Goal: Communication & Community: Answer question/provide support

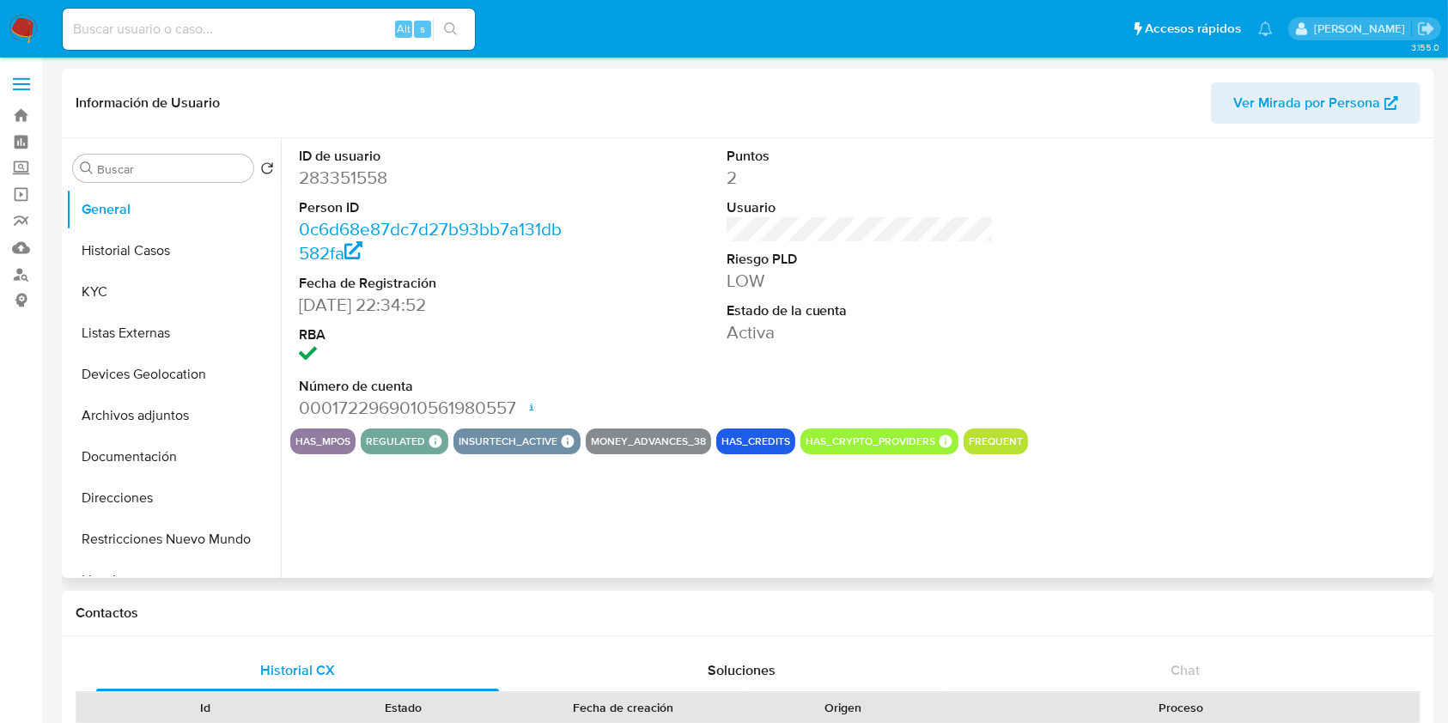
select select "10"
click at [207, 264] on button "Historial Casos" at bounding box center [166, 250] width 201 height 41
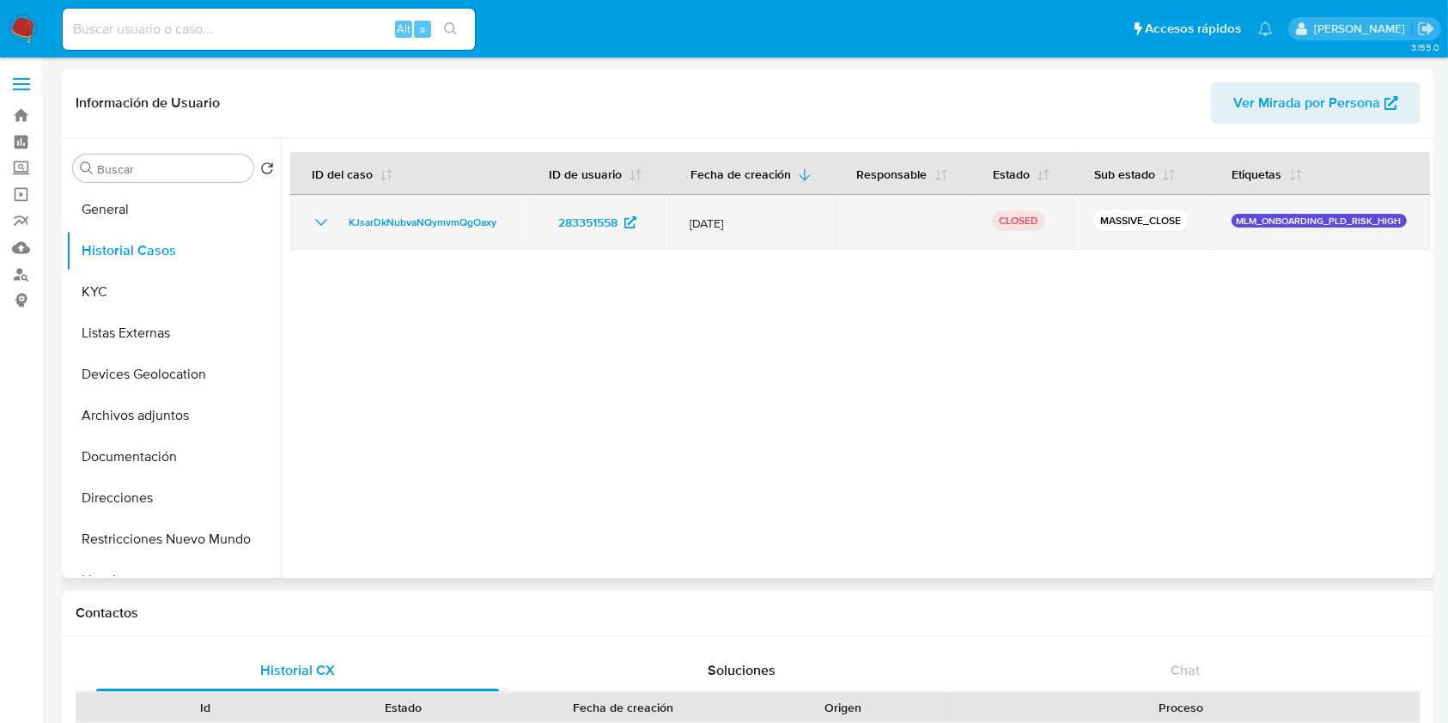
click at [315, 227] on icon "Mostrar/Ocultar" at bounding box center [321, 222] width 21 height 21
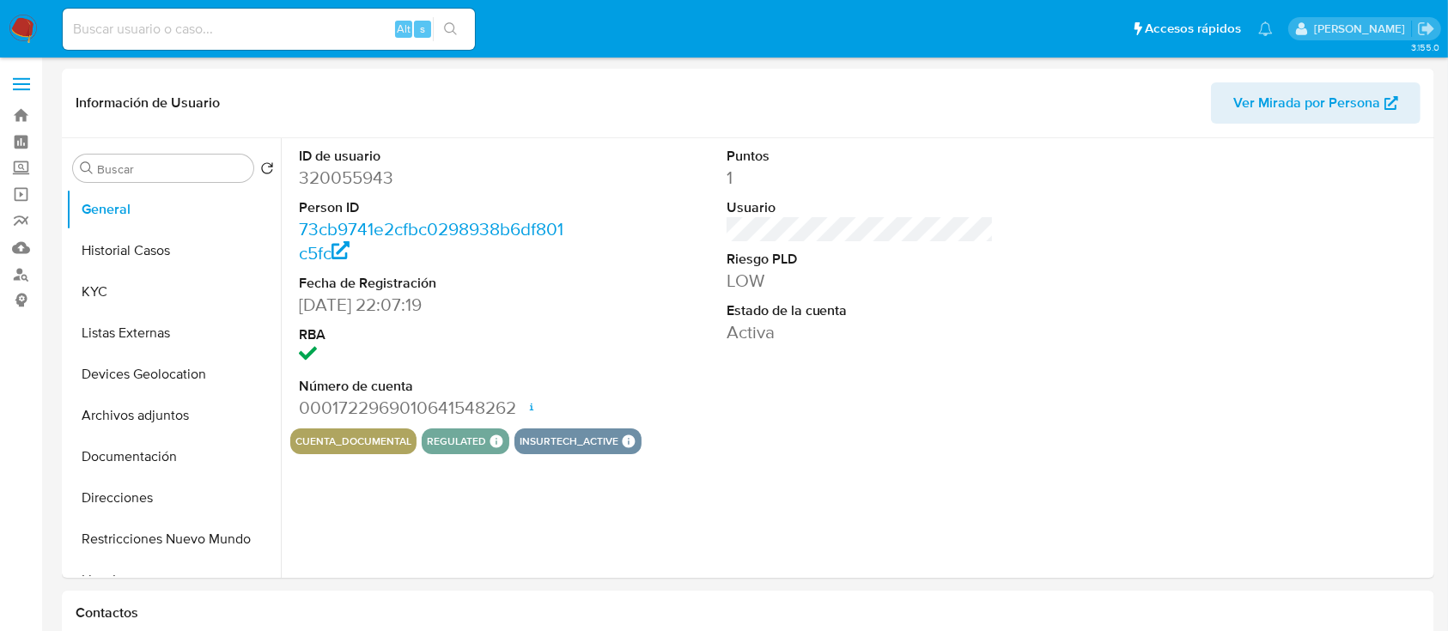
select select "10"
click at [254, 26] on input at bounding box center [269, 29] width 412 height 22
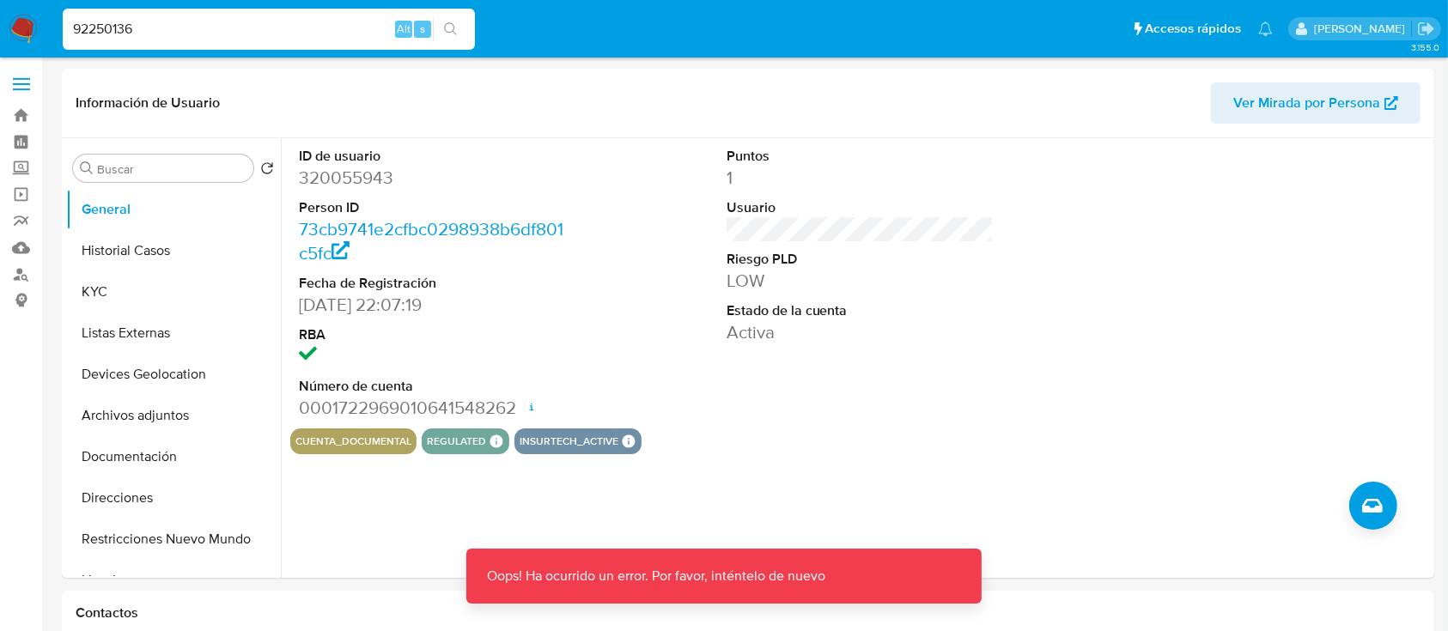
click at [249, 37] on input "92250136" at bounding box center [269, 29] width 412 height 22
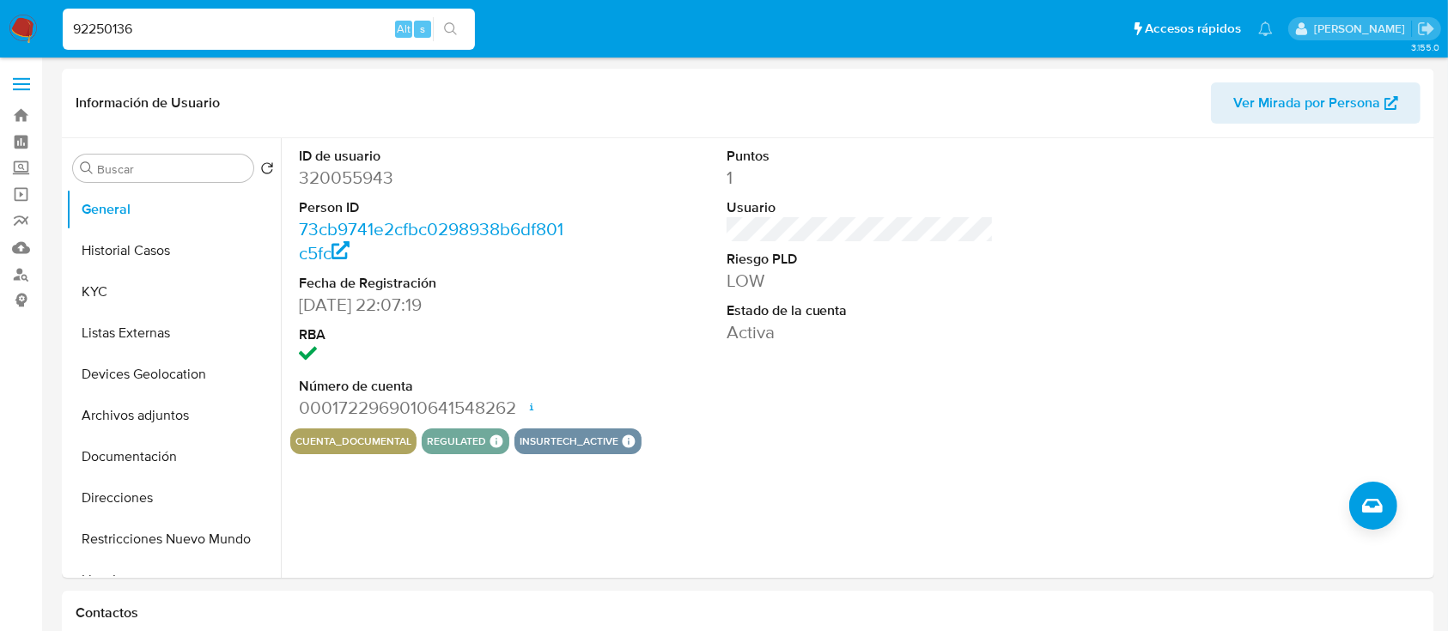
click at [249, 37] on input "92250136" at bounding box center [269, 29] width 412 height 22
type input "92250136"
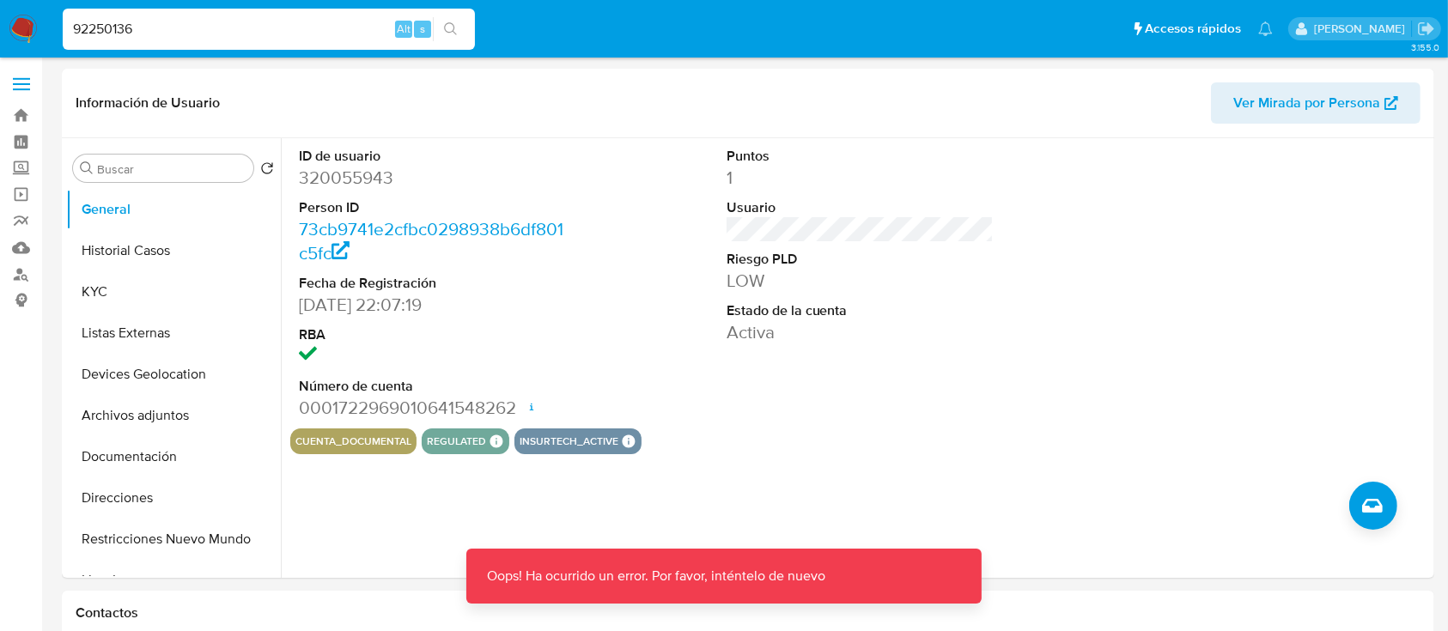
click at [89, 27] on input "92250136" at bounding box center [269, 29] width 412 height 22
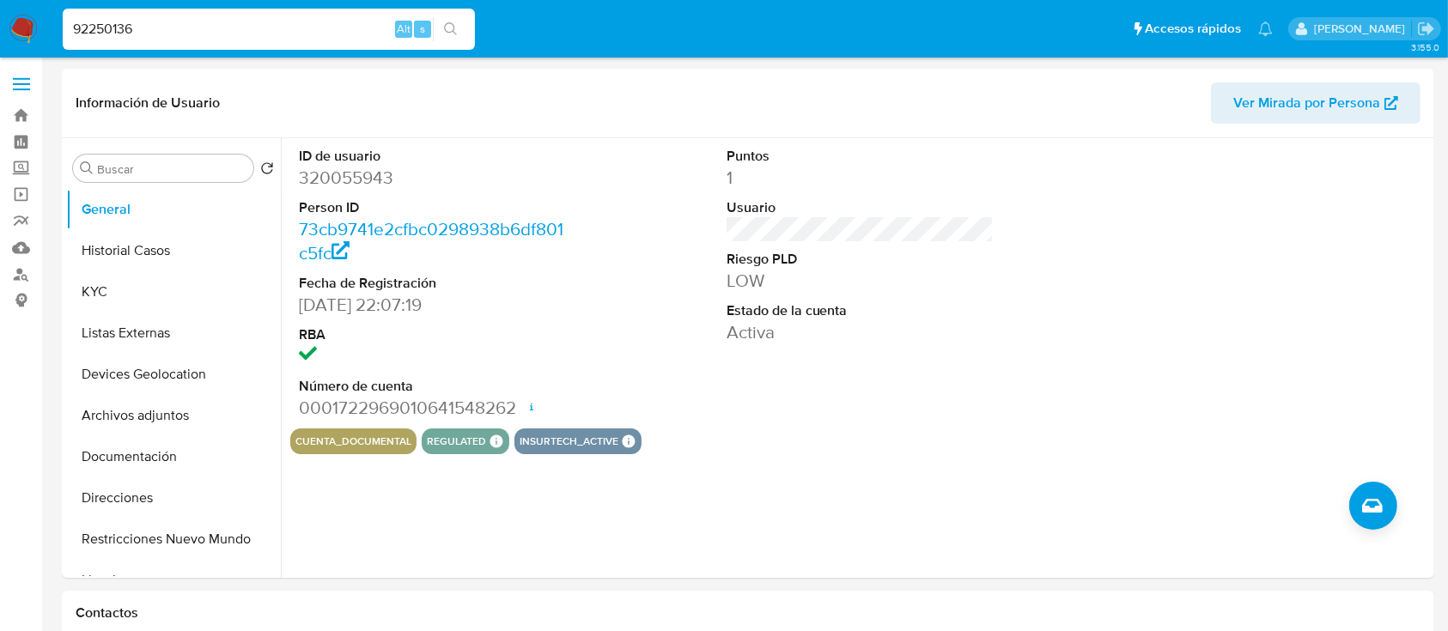
click at [89, 27] on input "92250136" at bounding box center [269, 29] width 412 height 22
click at [34, 37] on img at bounding box center [23, 29] width 29 height 29
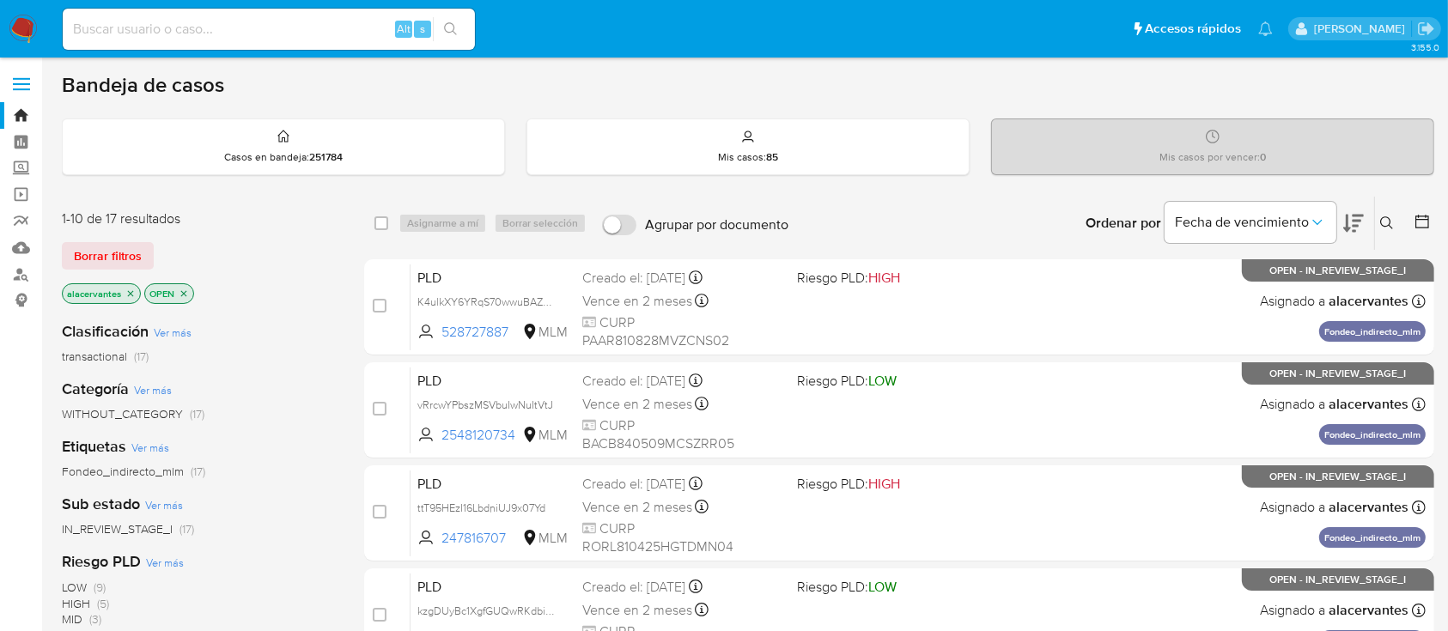
click at [260, 36] on input at bounding box center [269, 29] width 412 height 22
paste input "92250136"
type input "92250136"
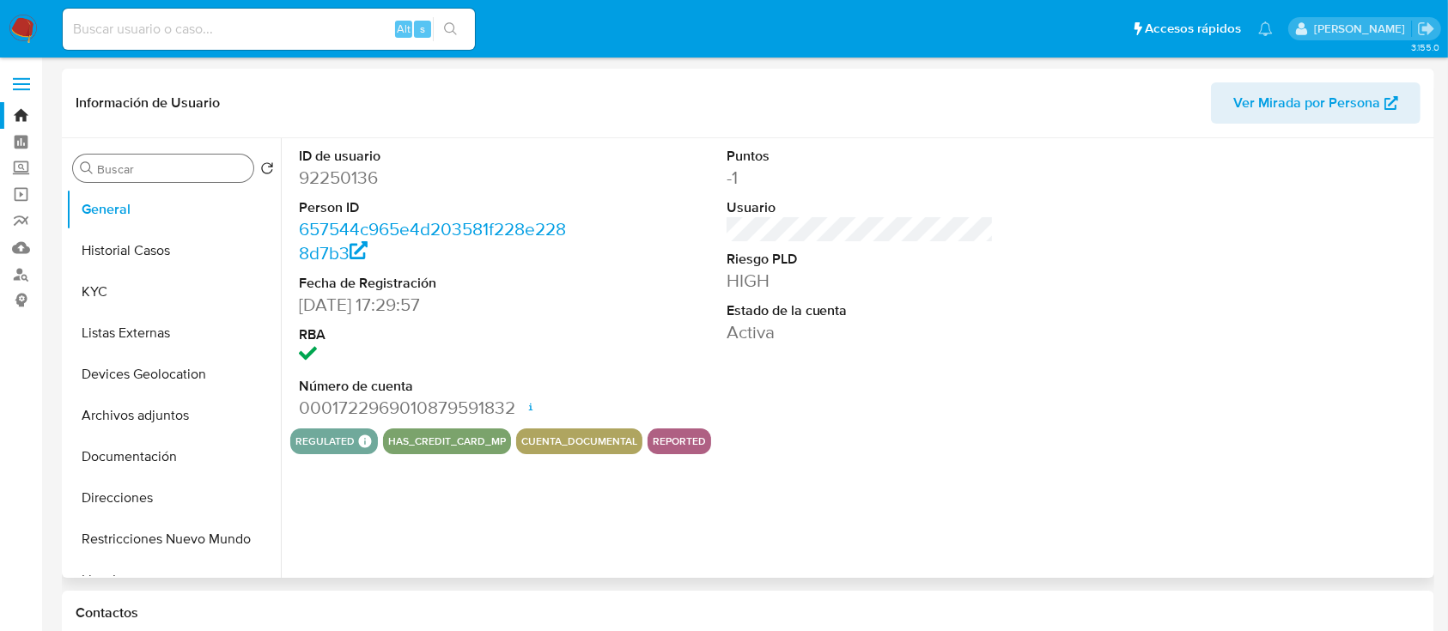
select select "10"
click at [27, 29] on img at bounding box center [23, 29] width 29 height 29
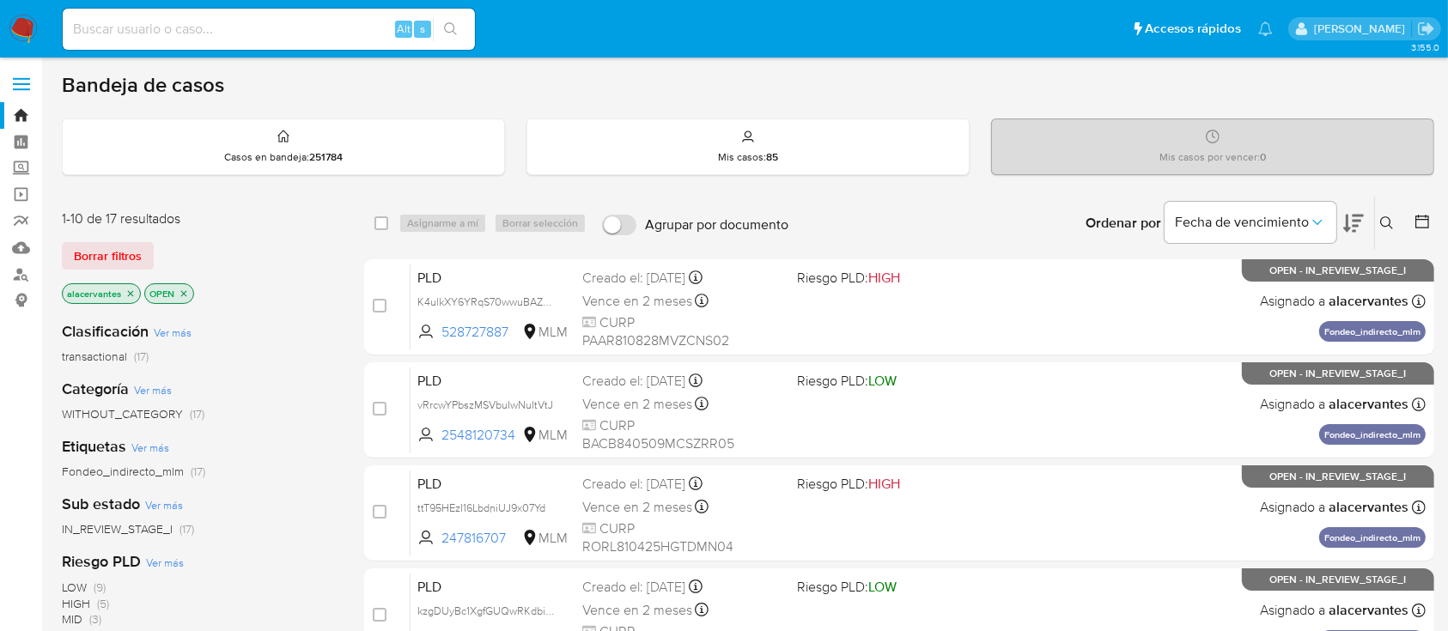
click at [1381, 210] on div "Ingrese ID de usuario o caso Buscar Borrar filtros" at bounding box center [1388, 223] width 29 height 53
click at [1382, 221] on icon at bounding box center [1387, 223] width 14 height 14
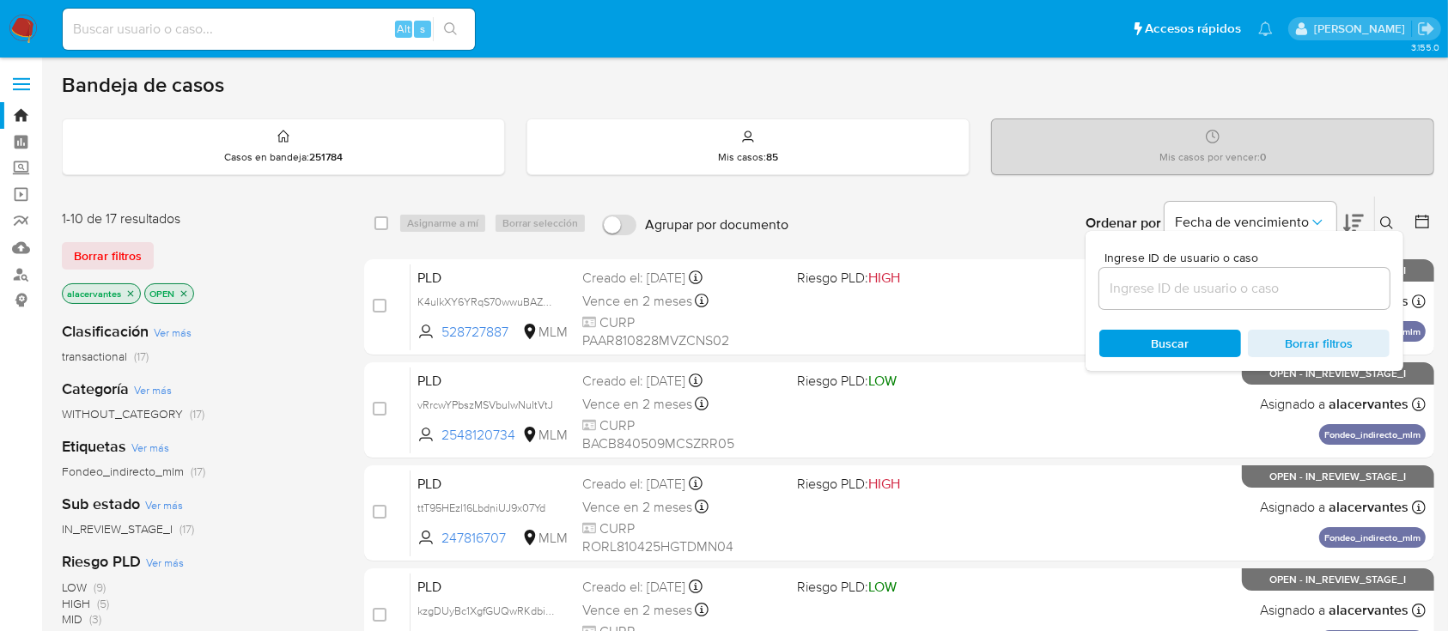
click at [1218, 299] on div at bounding box center [1244, 288] width 290 height 41
click at [1197, 287] on input at bounding box center [1244, 288] width 290 height 22
paste input "92250136"
type input "92250136"
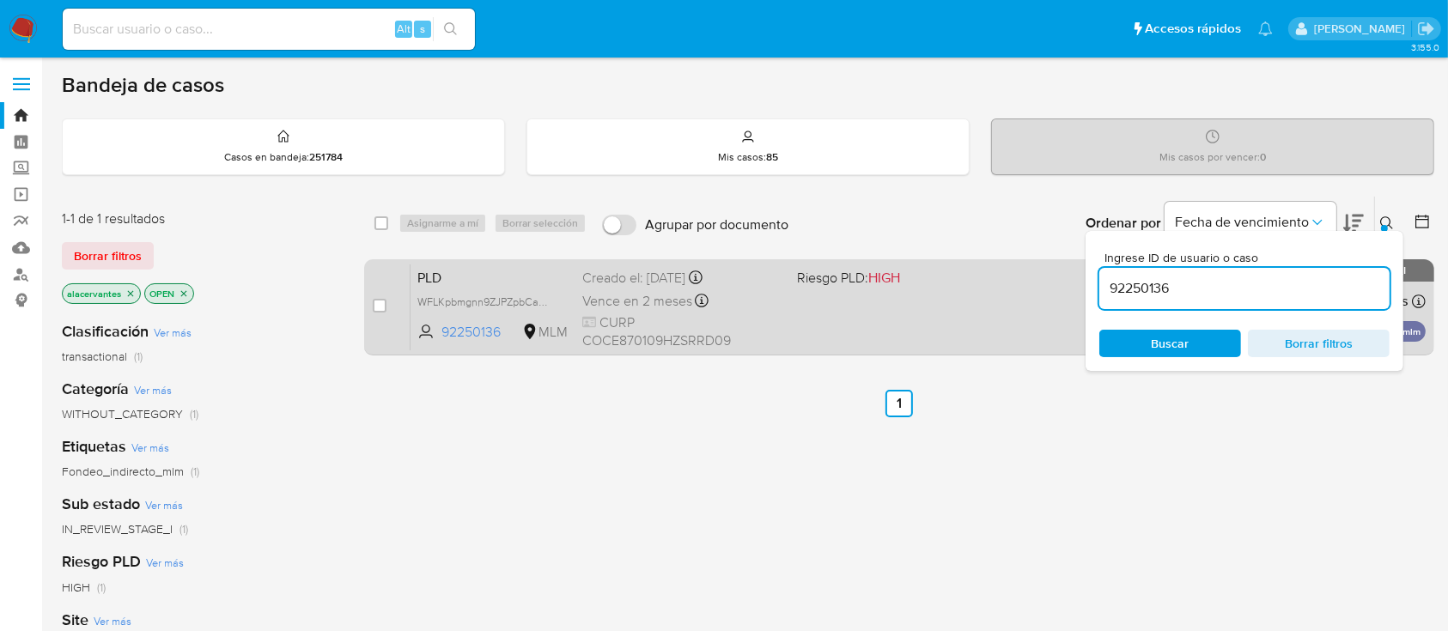
click at [969, 327] on div "PLD WFLKpbmgnn9ZJPZpbCaOZtVi 92250136 MLM Riesgo PLD: HIGH Creado el: 12/08/202…" at bounding box center [917, 307] width 1015 height 87
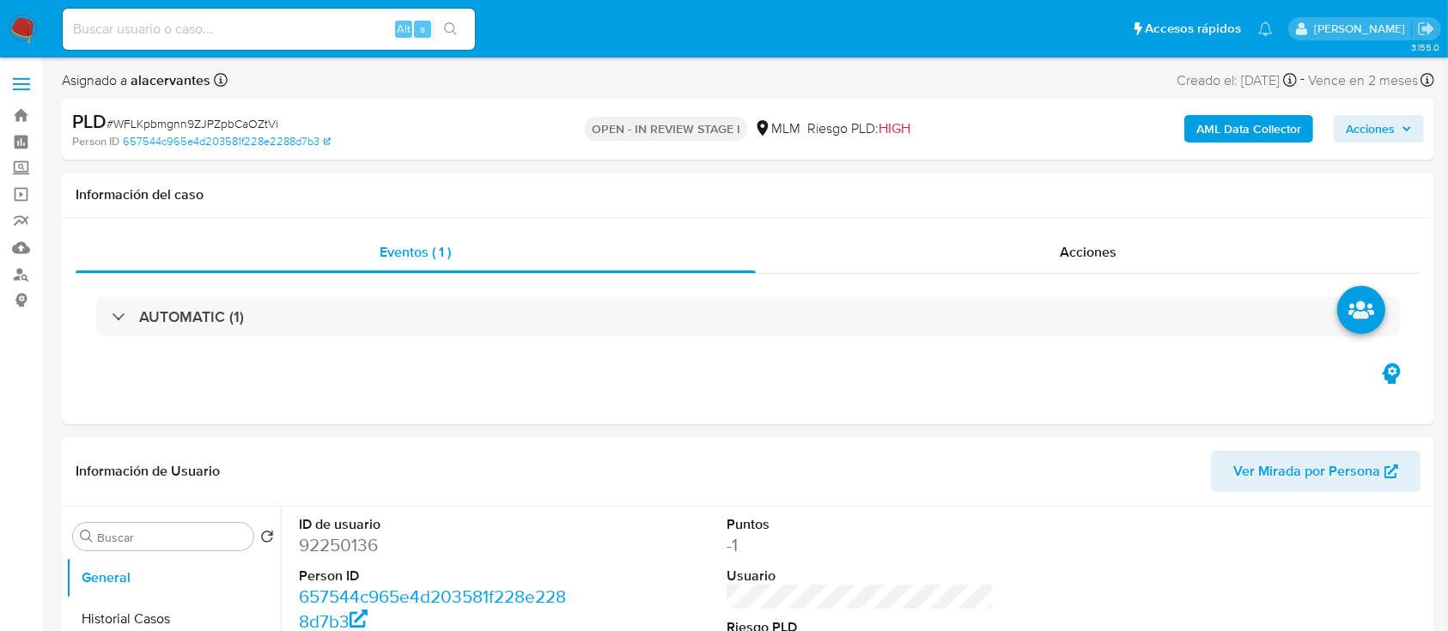
select select "10"
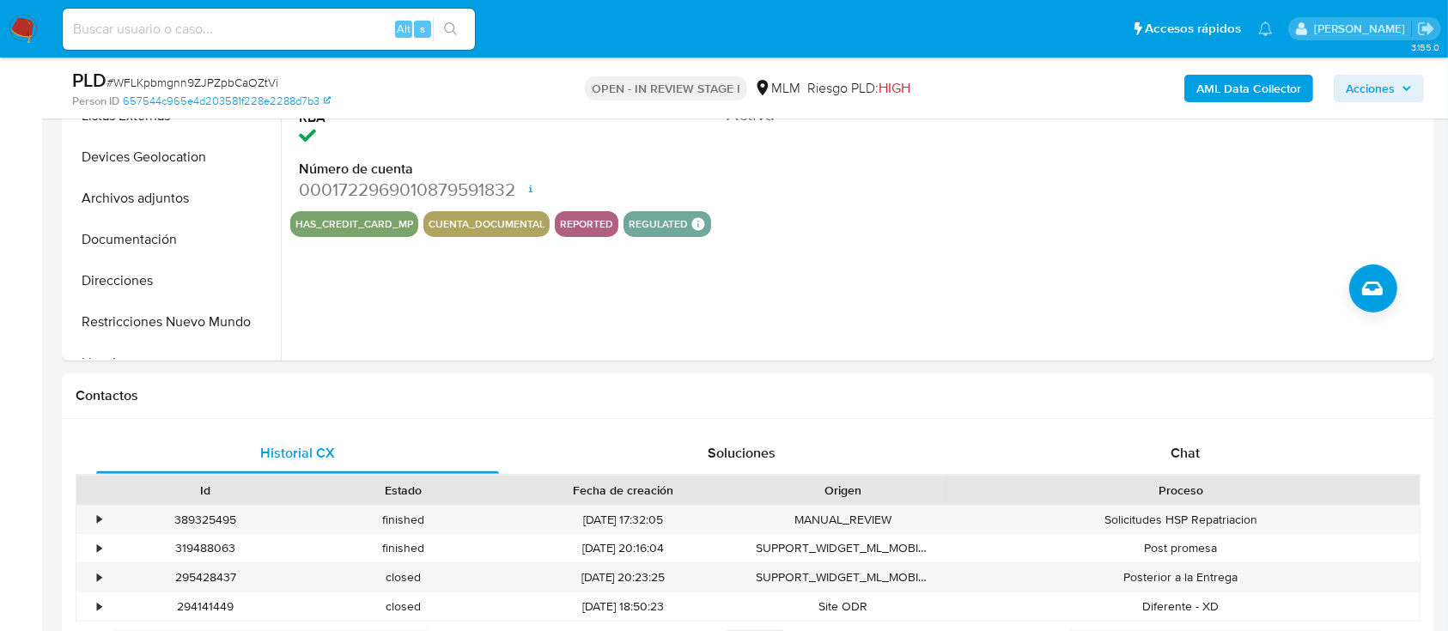
scroll to position [529, 0]
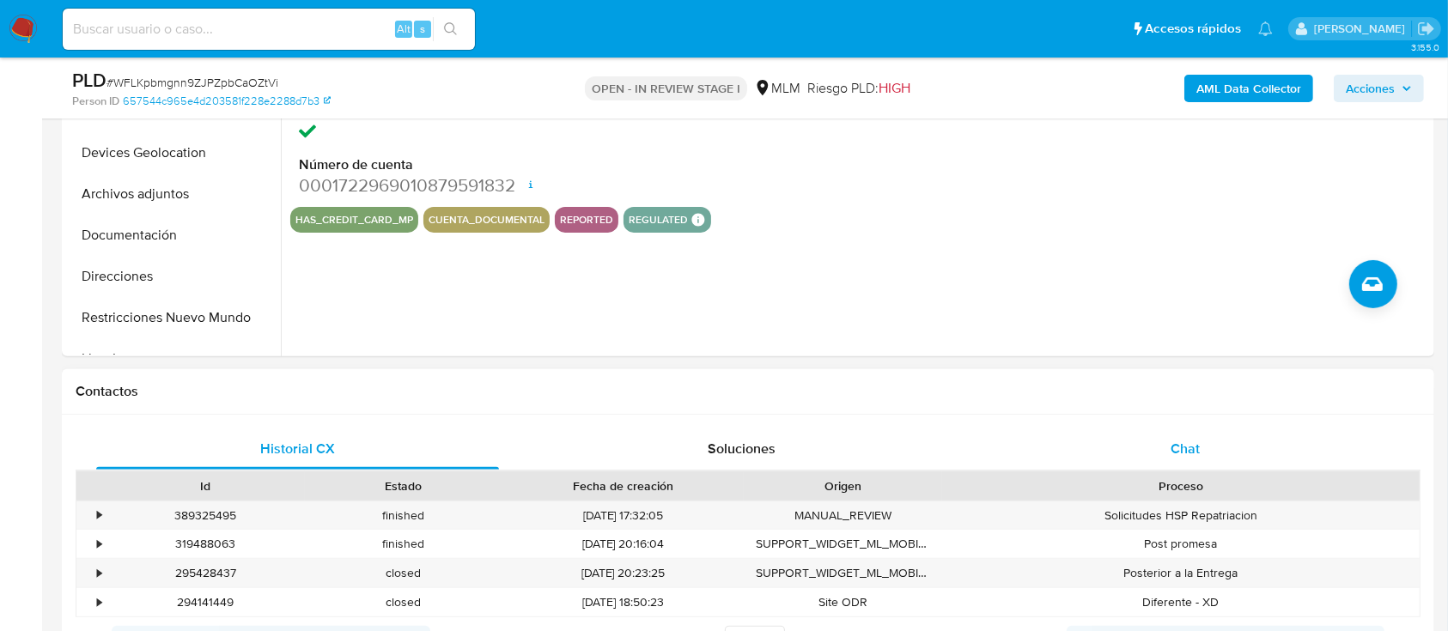
click at [1197, 447] on span "Chat" at bounding box center [1184, 449] width 29 height 20
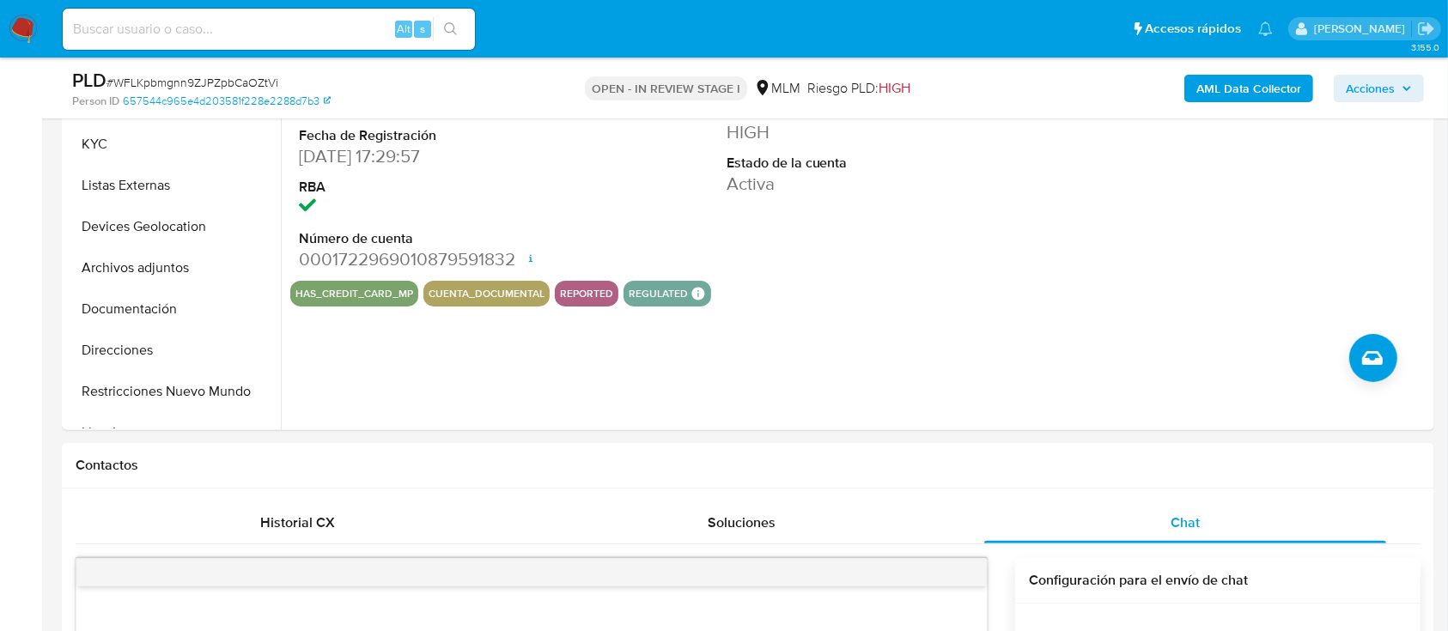
scroll to position [340, 0]
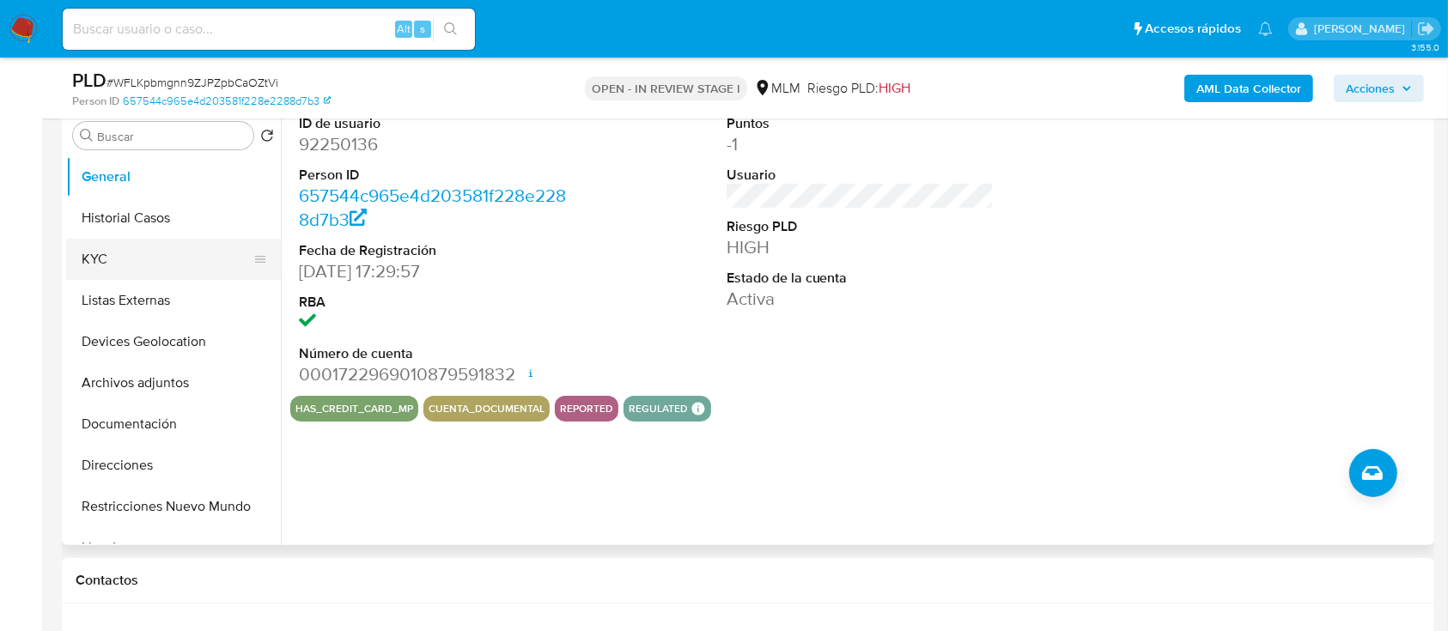
click at [192, 272] on button "KYC" at bounding box center [166, 259] width 201 height 41
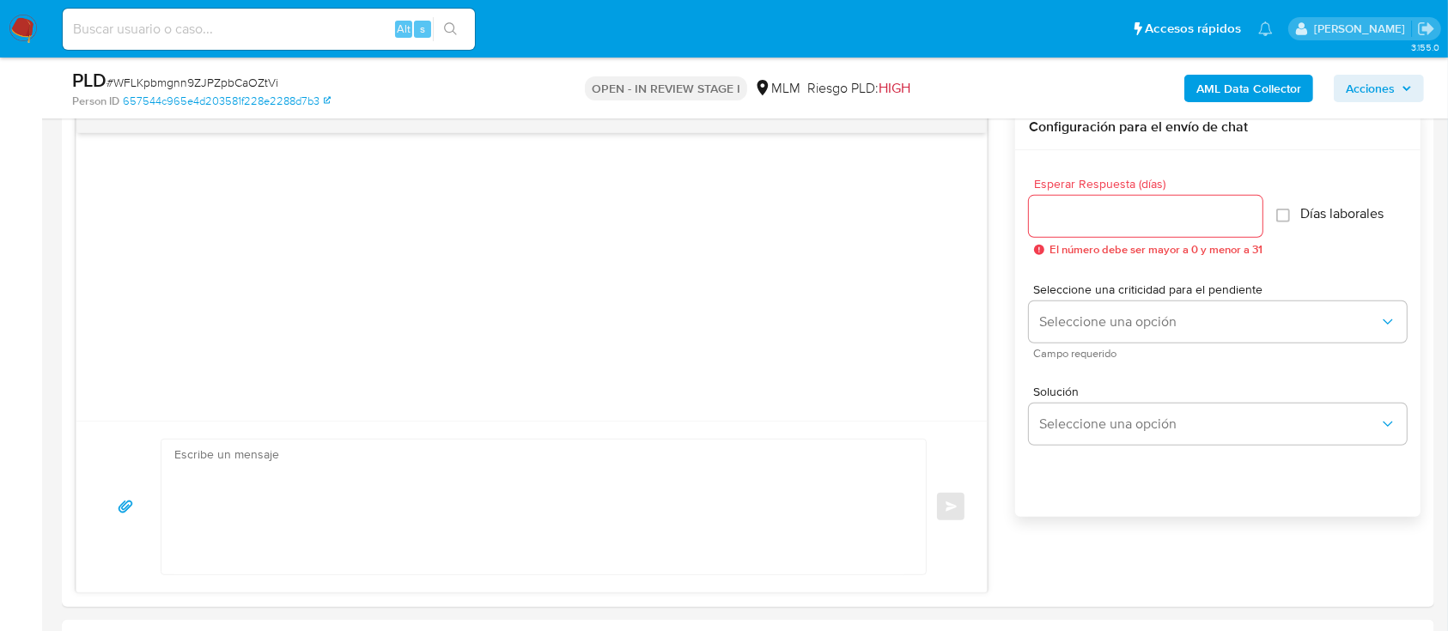
scroll to position [899, 0]
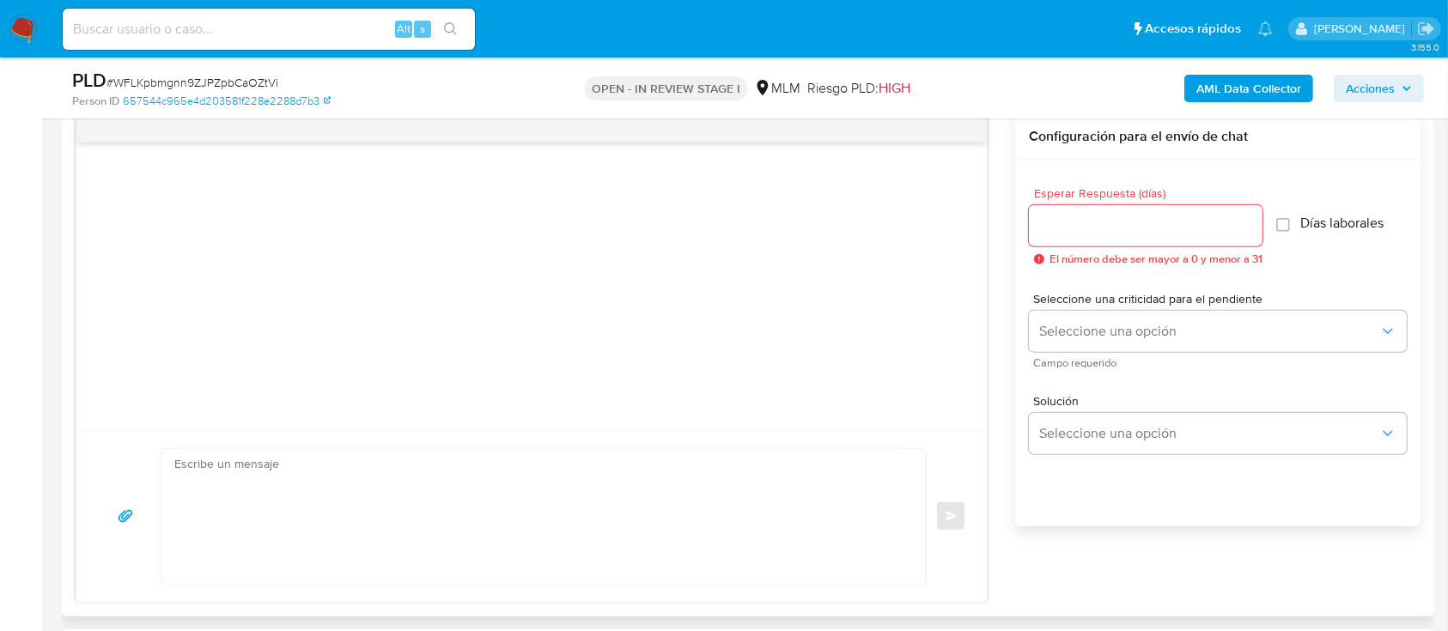
click at [1150, 244] on div at bounding box center [1146, 225] width 234 height 41
click at [1142, 237] on div at bounding box center [1146, 225] width 234 height 41
click at [1127, 223] on input "Esperar Respuesta (días)" at bounding box center [1146, 226] width 234 height 22
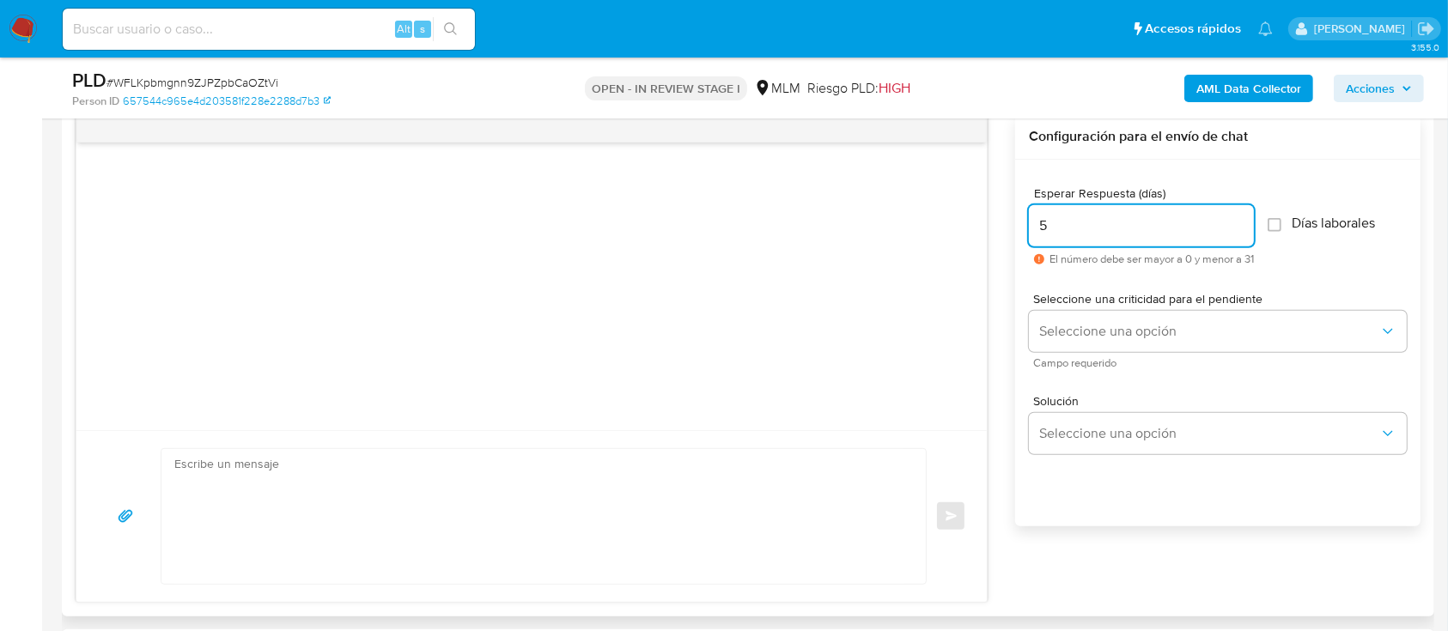
type input "5"
click at [1147, 271] on div "Esperar Respuesta (días) 5 El número debe ser mayor a 0 y menor a 31 Días labor…" at bounding box center [1218, 226] width 378 height 106
click at [1129, 305] on span "Seleccione una criticidad para el pendiente" at bounding box center [1222, 299] width 378 height 12
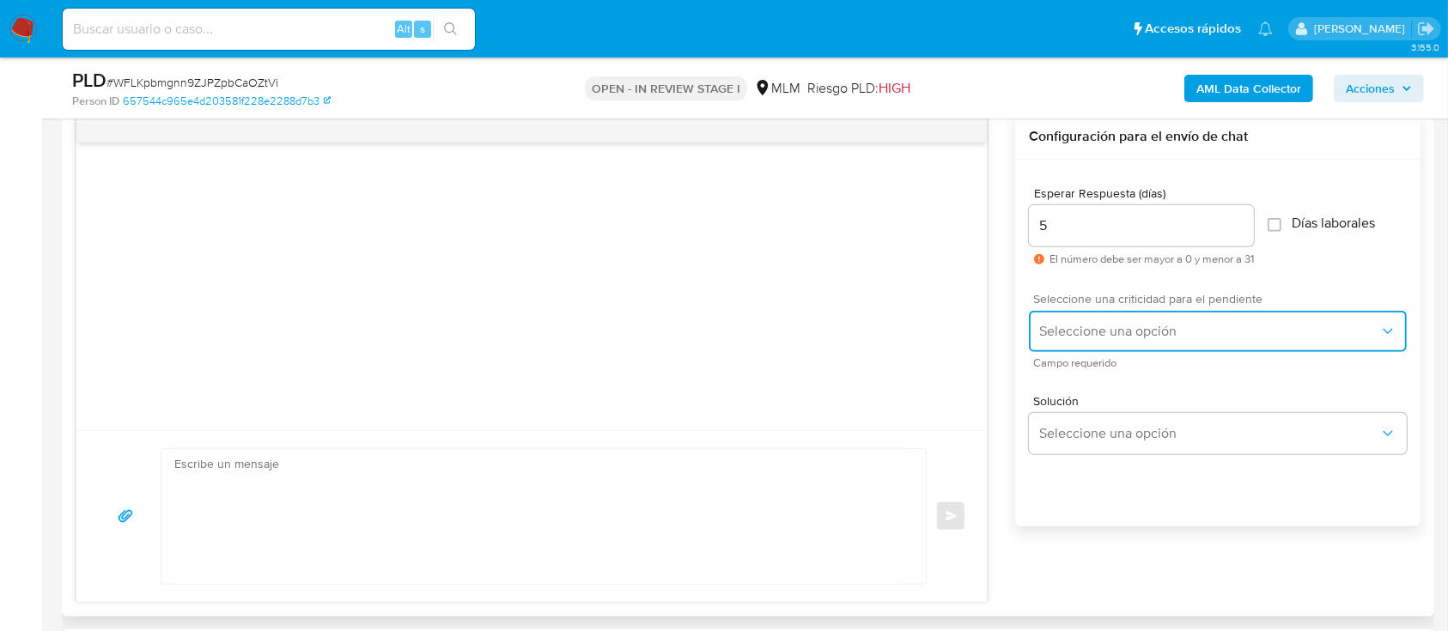
click at [1116, 323] on span "Seleccione una opción" at bounding box center [1209, 331] width 340 height 17
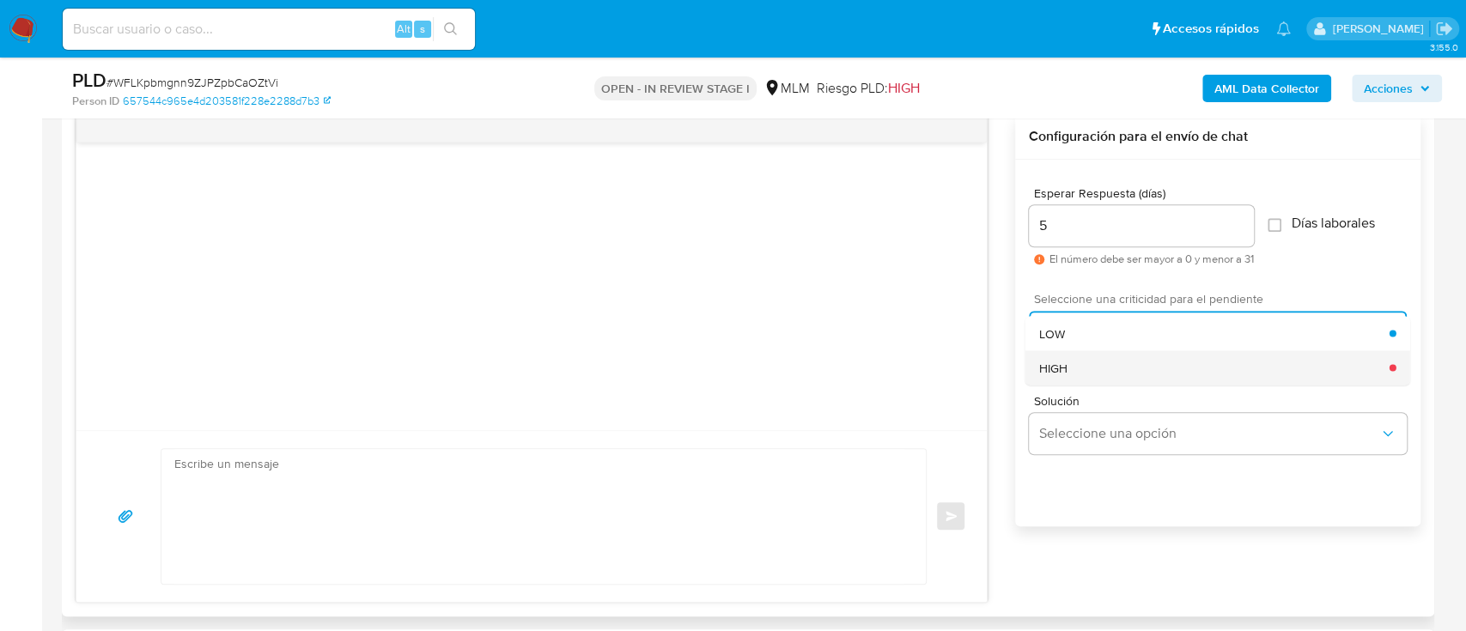
click at [1103, 362] on div "HIGH" at bounding box center [1214, 367] width 350 height 34
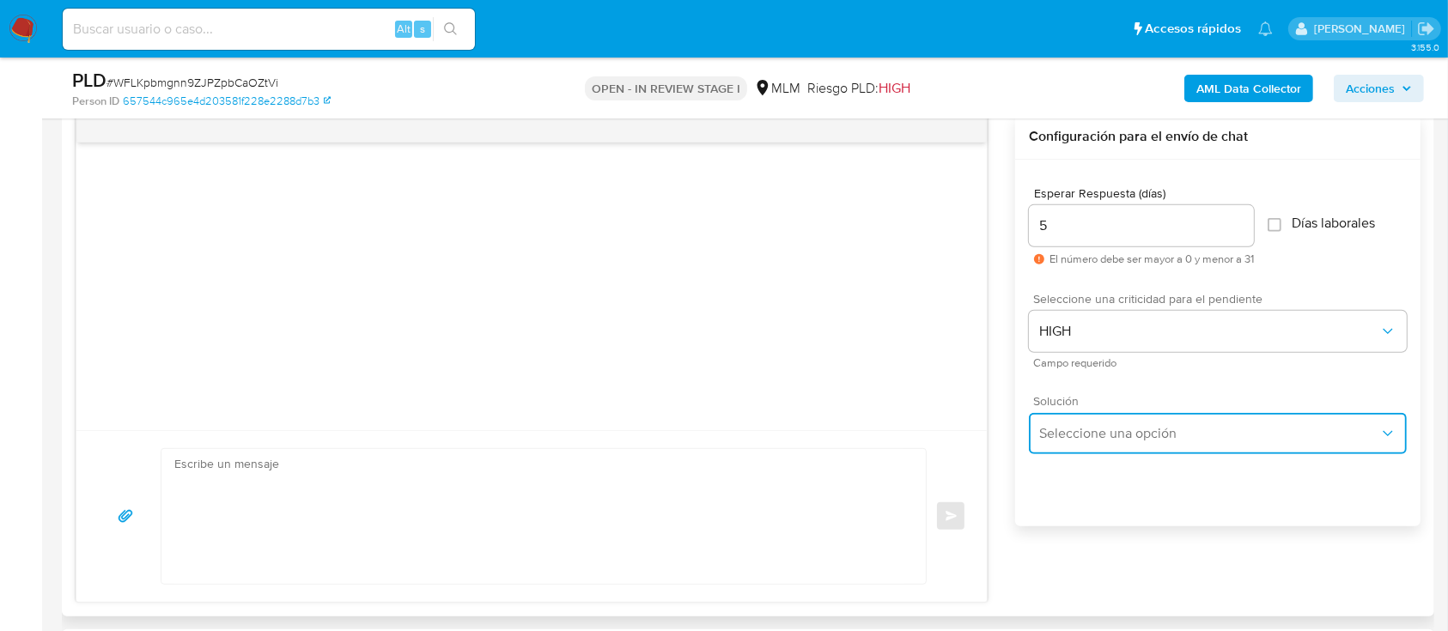
click at [1113, 422] on button "Seleccione una opción" at bounding box center [1218, 433] width 378 height 41
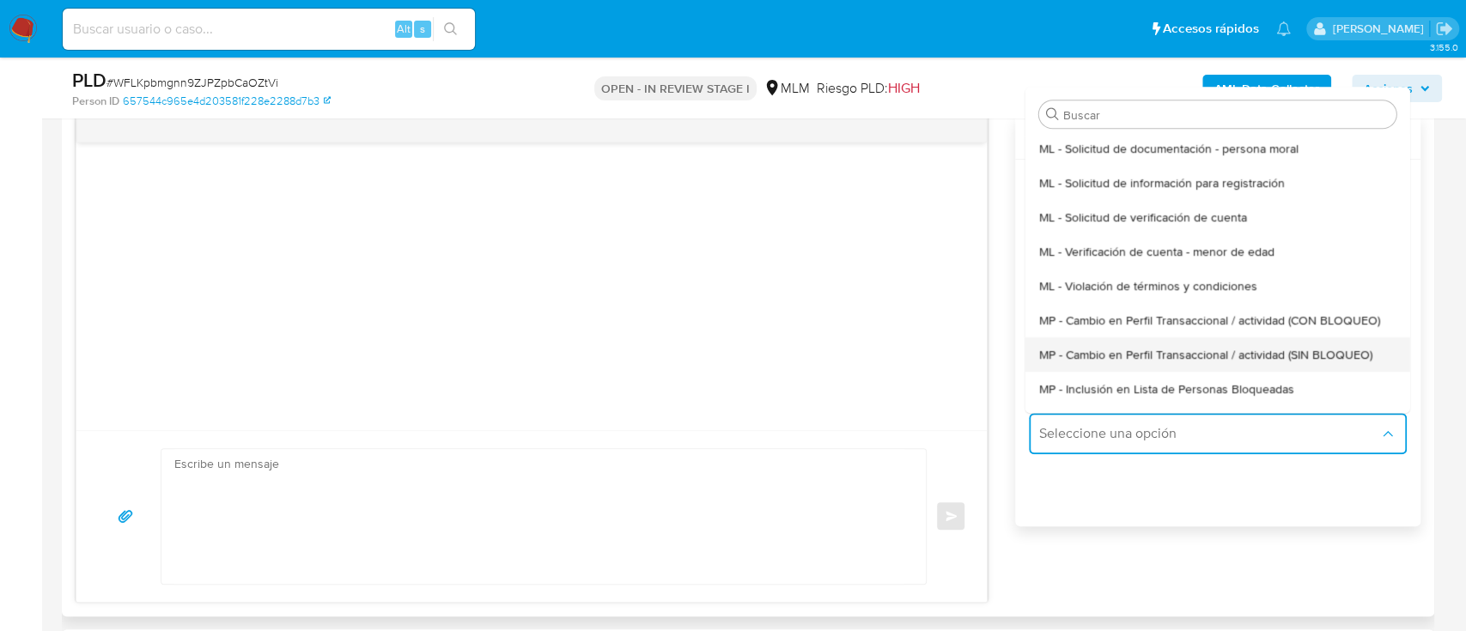
click at [1298, 356] on span "MP - Cambio en Perfil Transaccional / actividad (SIN BLOQUEO)" at bounding box center [1205, 354] width 333 height 15
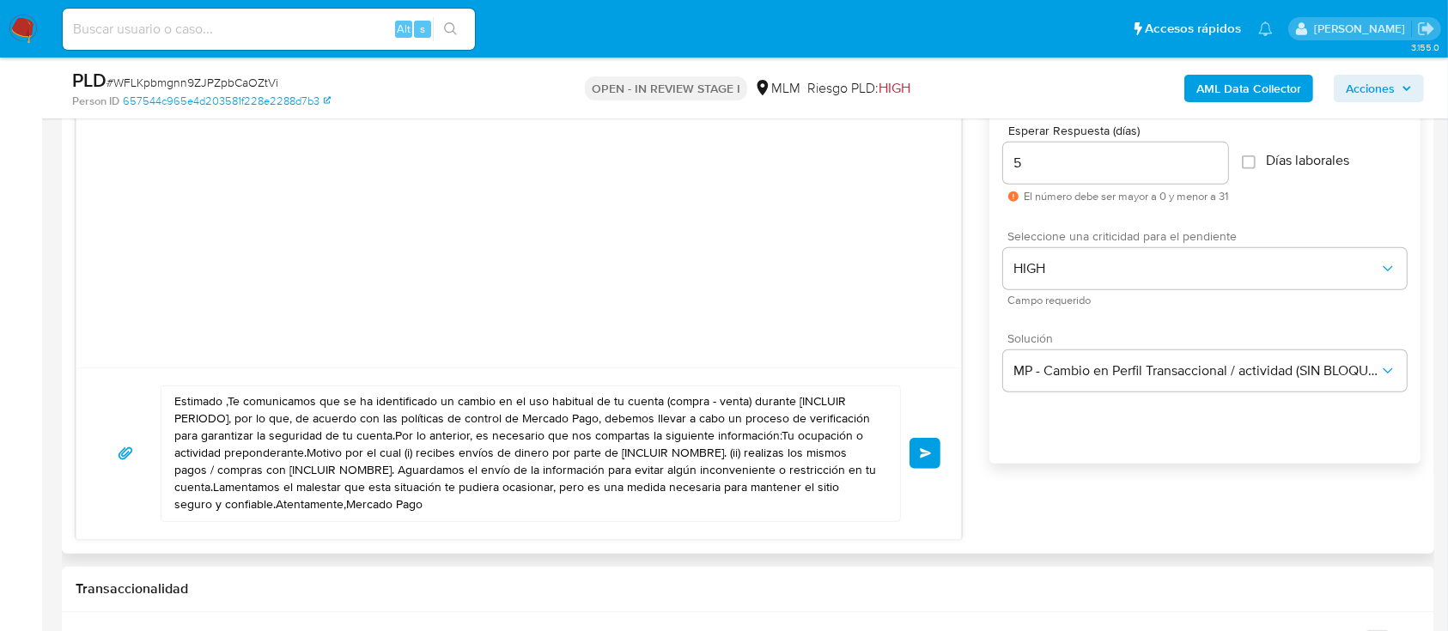
scroll to position [918, 0]
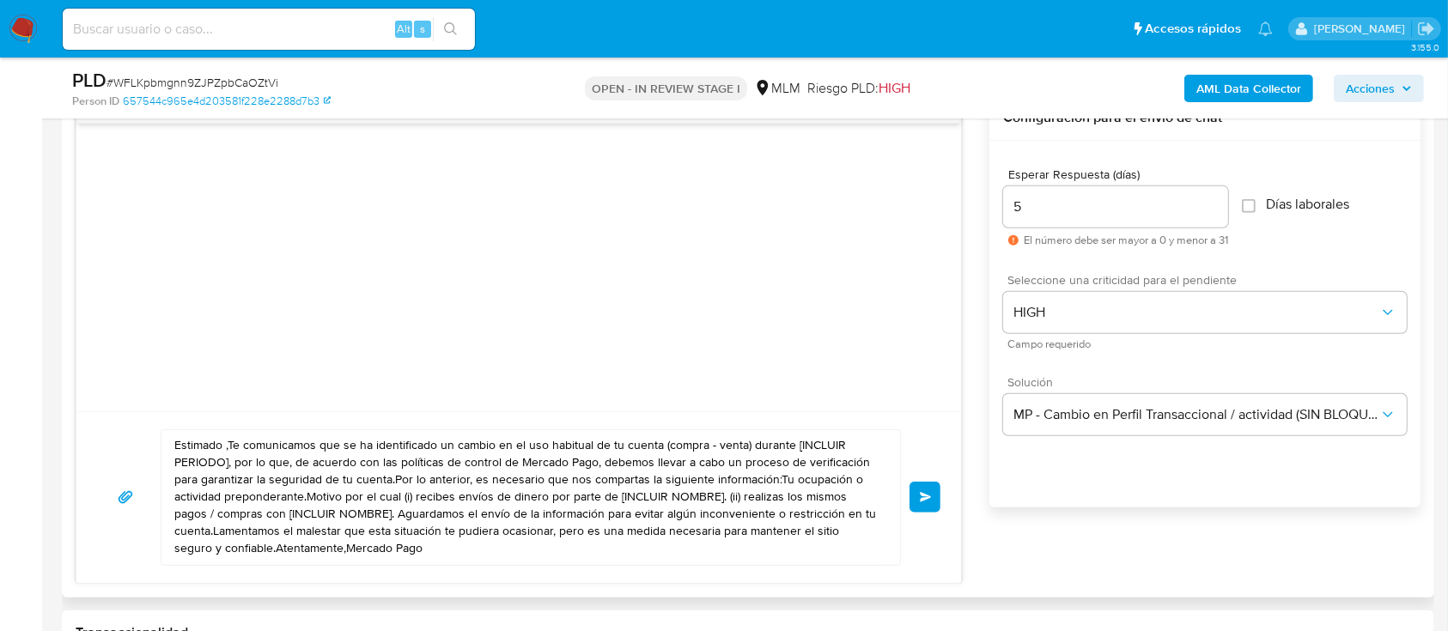
click at [278, 453] on textarea "Estimado ,Te comunicamos que se ha identificado un cambio en el uso habitual de…" at bounding box center [526, 497] width 704 height 135
paste textarea "Buen día Edgar. Te comunicamos que se ha identificado un cambio en el uso habit…"
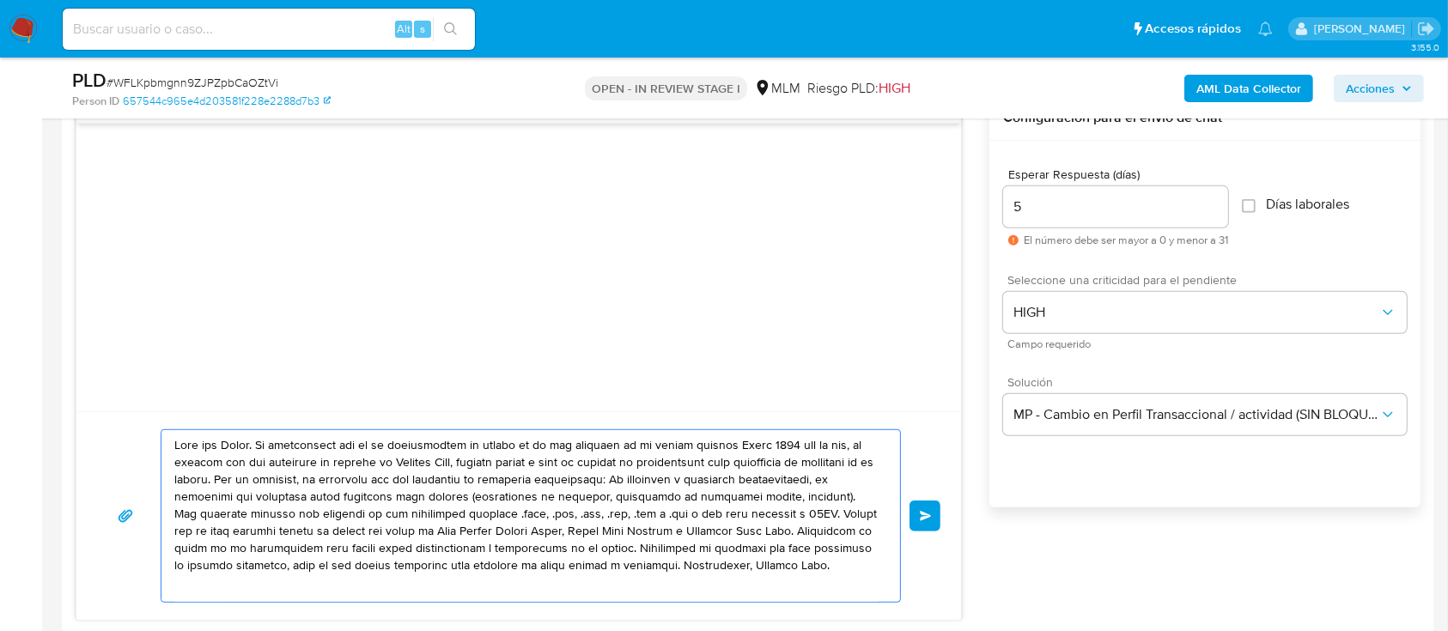
scroll to position [9, 0]
click at [240, 438] on textarea at bounding box center [526, 516] width 704 height 172
click at [764, 441] on textarea at bounding box center [526, 516] width 704 height 172
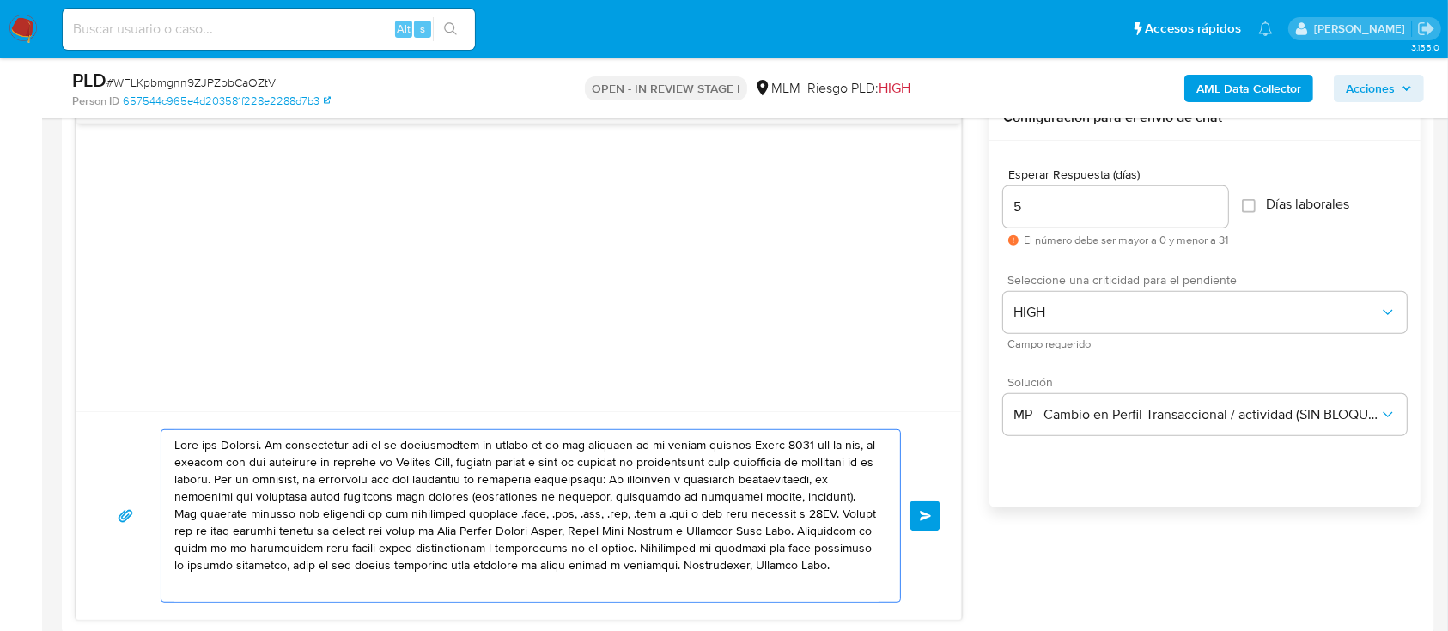
click at [764, 441] on textarea at bounding box center [526, 516] width 704 height 172
click at [246, 510] on textarea at bounding box center [526, 516] width 704 height 172
drag, startPoint x: 174, startPoint y: 544, endPoint x: 529, endPoint y: 547, distance: 354.7
click at [529, 547] on textarea at bounding box center [526, 516] width 704 height 172
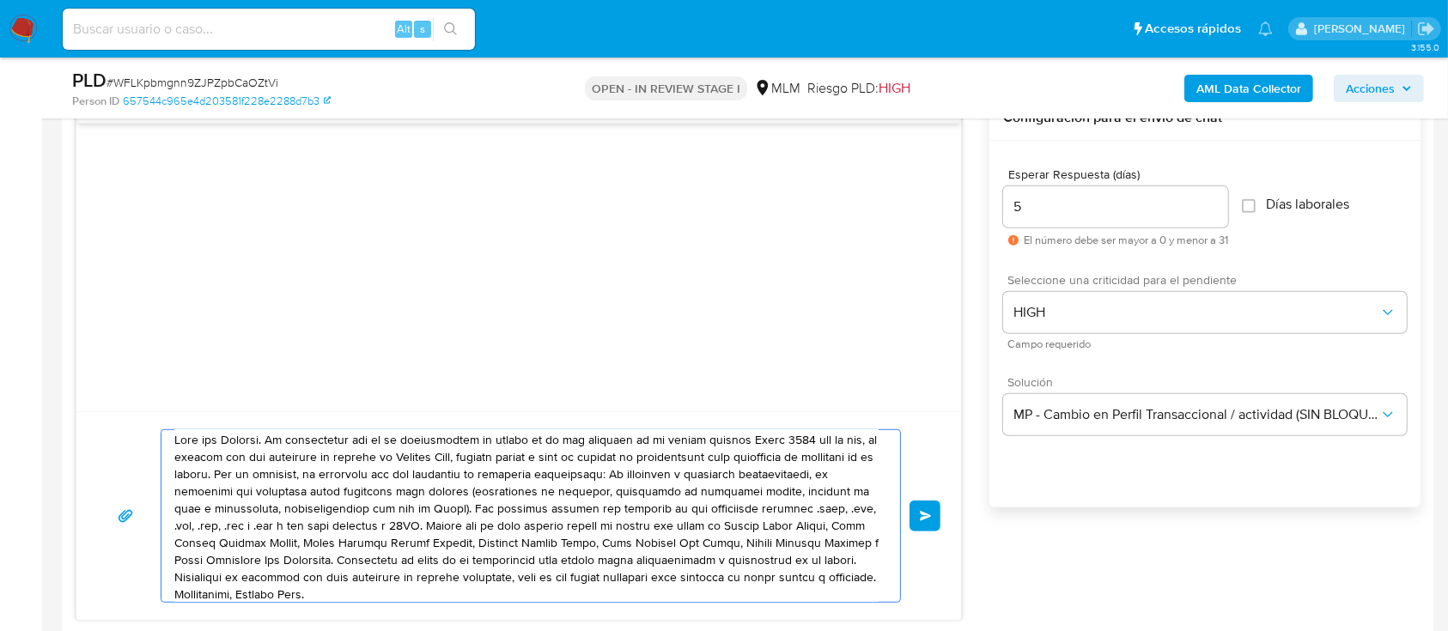
drag, startPoint x: 301, startPoint y: 540, endPoint x: 409, endPoint y: 558, distance: 109.7
click at [409, 558] on textarea at bounding box center [526, 516] width 704 height 172
click at [377, 539] on textarea at bounding box center [526, 516] width 704 height 172
drag, startPoint x: 377, startPoint y: 539, endPoint x: 739, endPoint y: 521, distance: 362.8
click at [739, 521] on textarea at bounding box center [526, 516] width 704 height 172
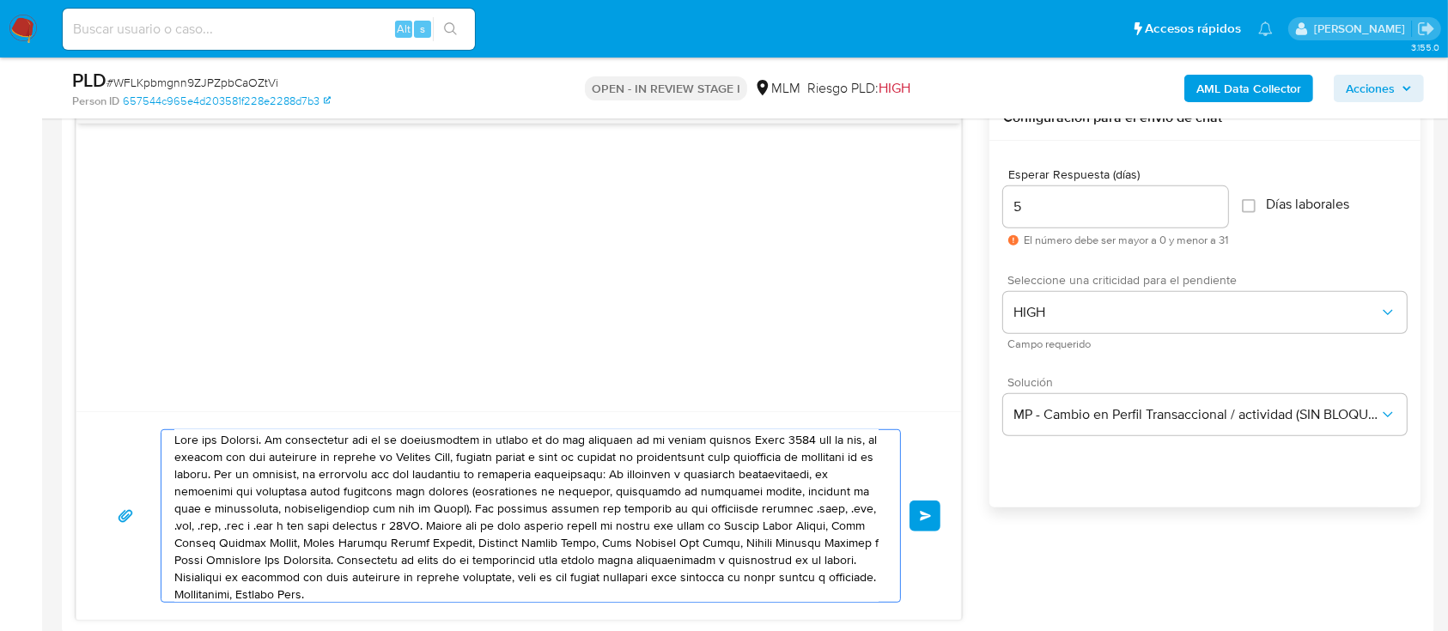
drag, startPoint x: 663, startPoint y: 544, endPoint x: 702, endPoint y: 553, distance: 39.8
click at [702, 553] on textarea at bounding box center [526, 516] width 704 height 172
click at [707, 545] on textarea at bounding box center [526, 516] width 704 height 172
click at [451, 566] on textarea at bounding box center [526, 516] width 704 height 172
click at [488, 567] on textarea at bounding box center [526, 516] width 704 height 172
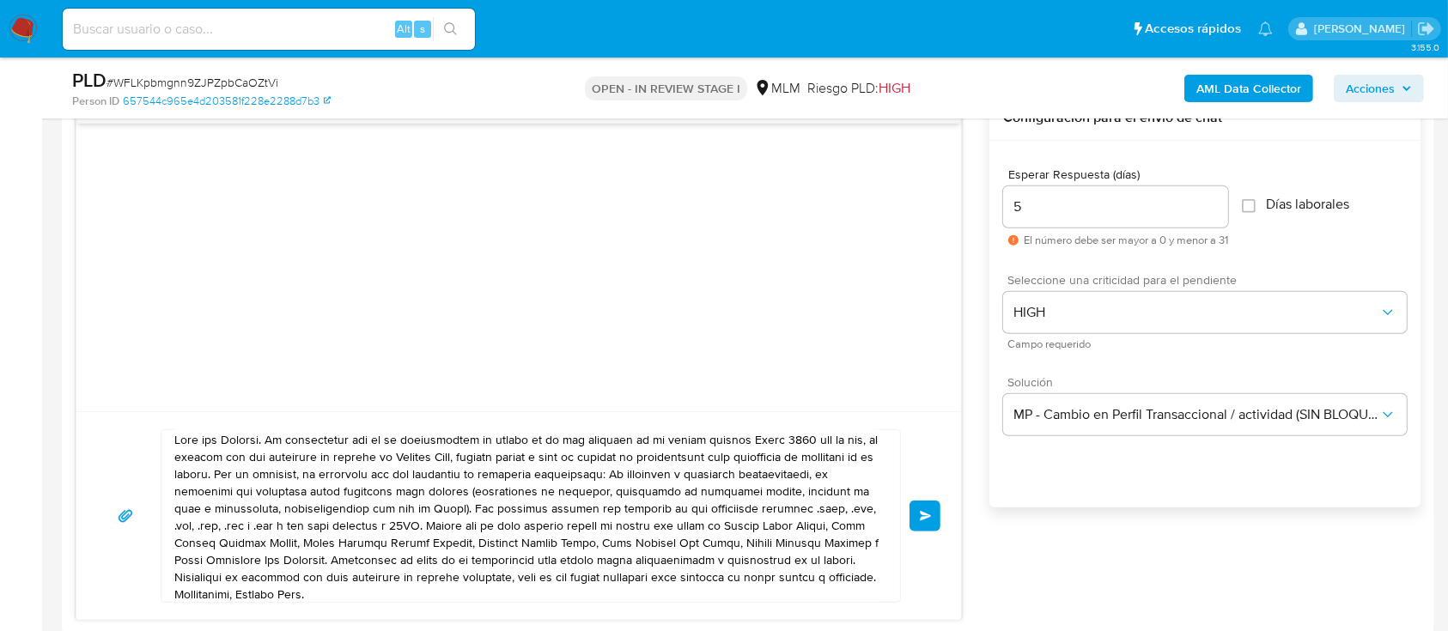
click at [285, 544] on textarea at bounding box center [526, 516] width 704 height 172
click at [678, 531] on textarea at bounding box center [526, 516] width 704 height 172
click at [732, 526] on textarea at bounding box center [526, 516] width 704 height 172
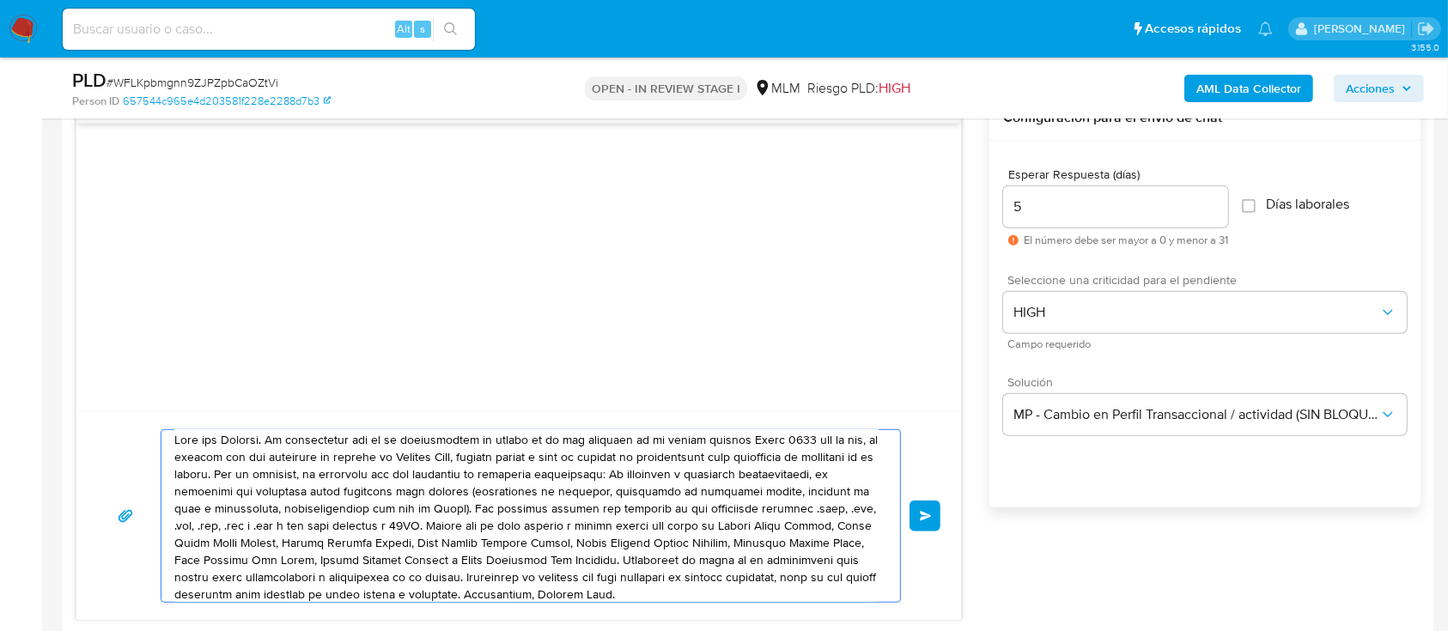
click at [428, 546] on textarea at bounding box center [526, 516] width 704 height 172
drag, startPoint x: 585, startPoint y: 539, endPoint x: 559, endPoint y: 530, distance: 27.4
click at [559, 530] on textarea at bounding box center [526, 516] width 704 height 172
type textarea "Buen día Eduardo. Te comunicamos que se ha identificado un cambio en el uso hab…"
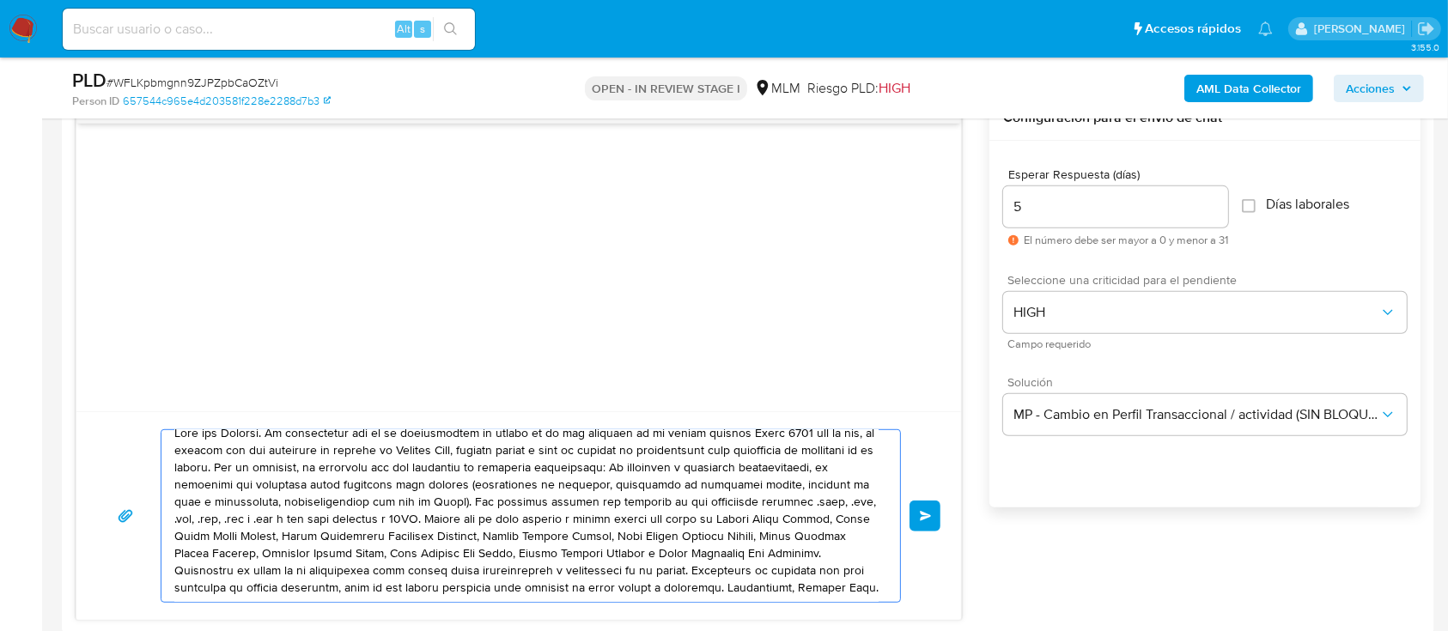
scroll to position [51, 0]
click at [670, 533] on textarea at bounding box center [526, 516] width 704 height 172
click at [692, 536] on textarea at bounding box center [526, 516] width 704 height 172
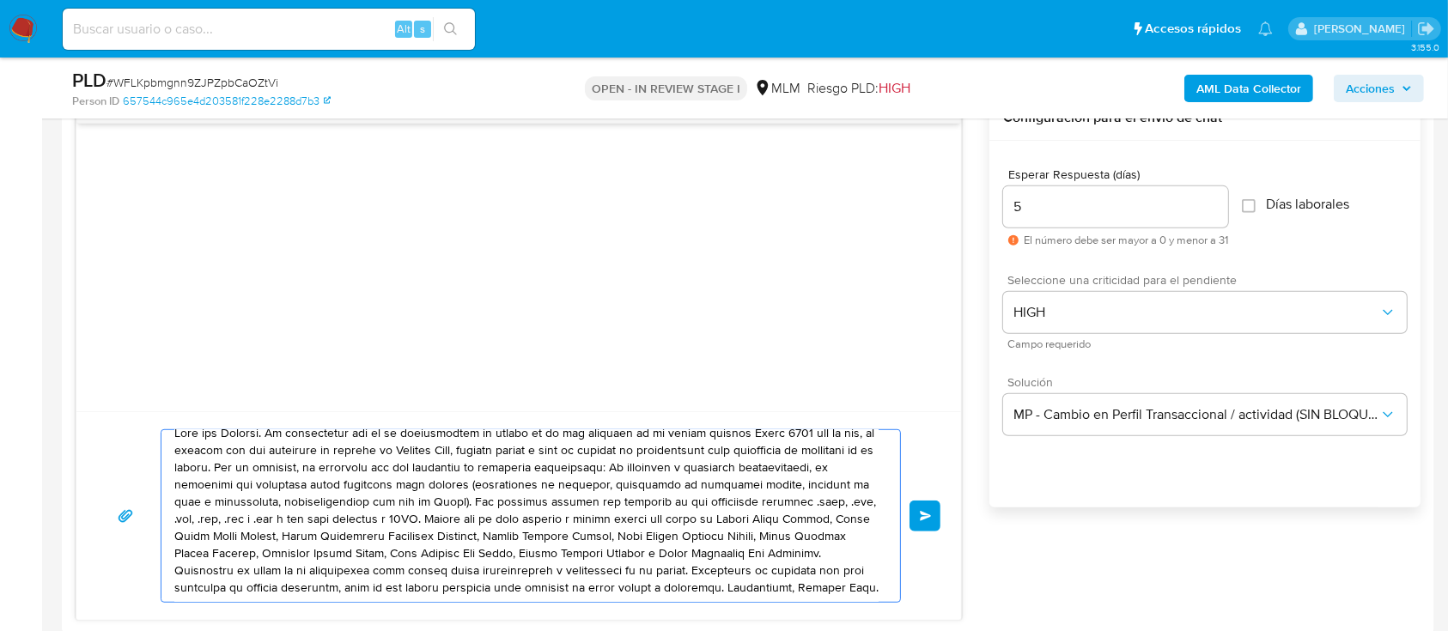
click at [927, 518] on span "Enviar" at bounding box center [926, 516] width 12 height 10
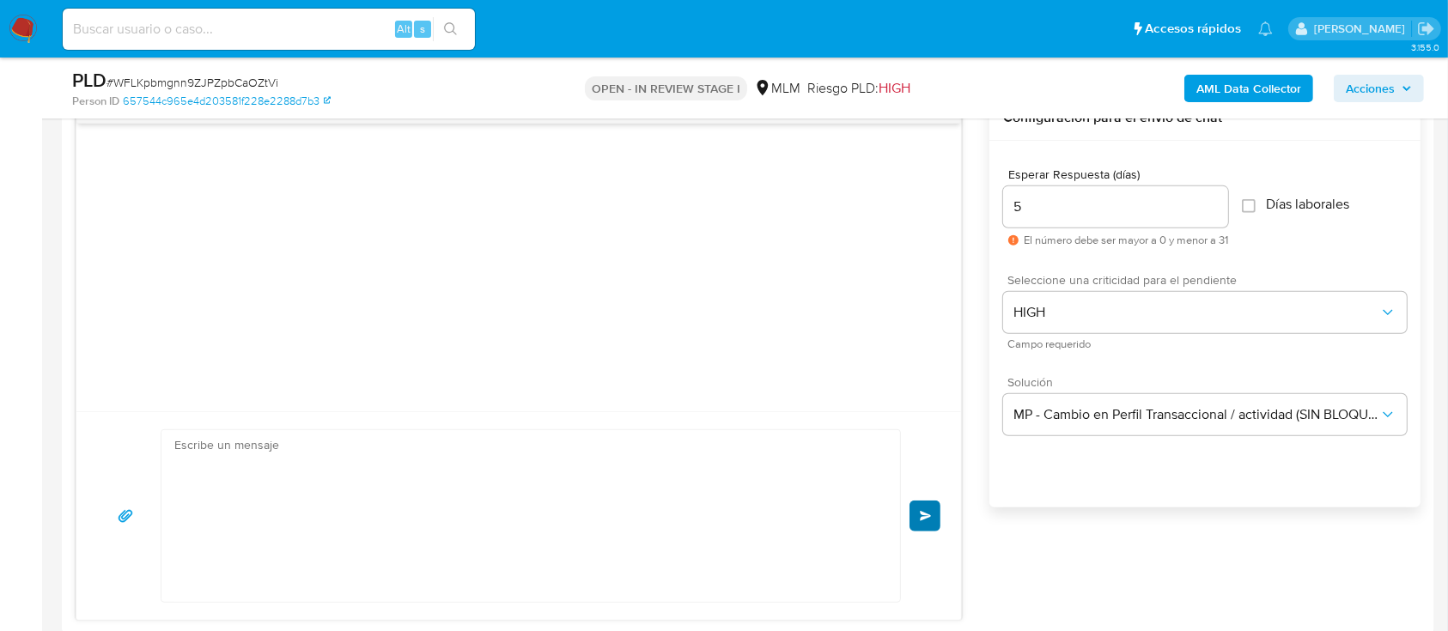
scroll to position [137, 0]
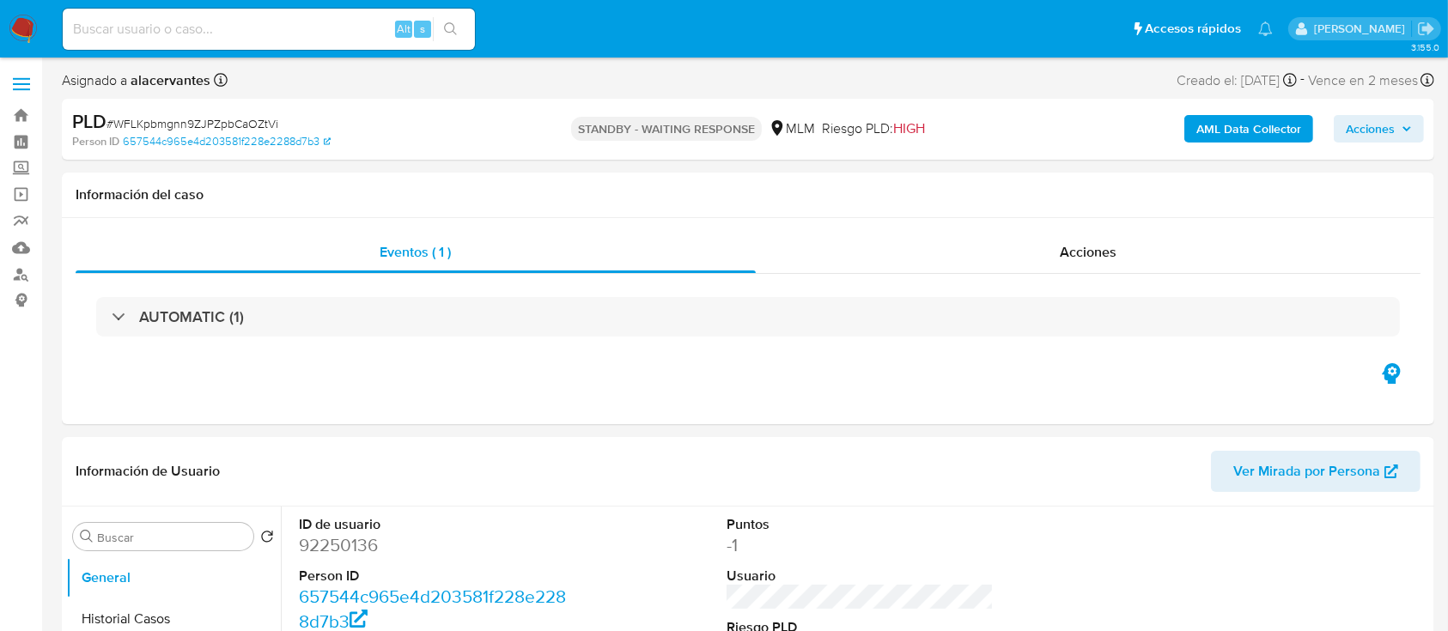
select select "10"
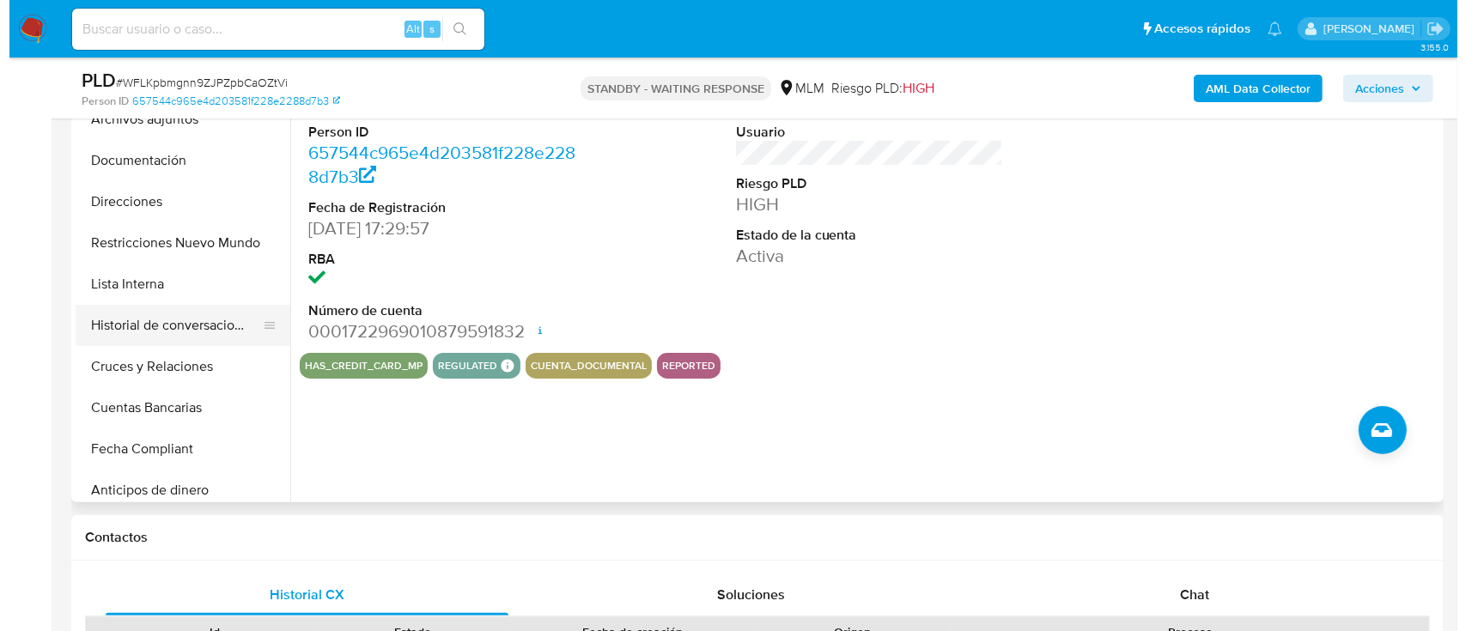
scroll to position [223, 0]
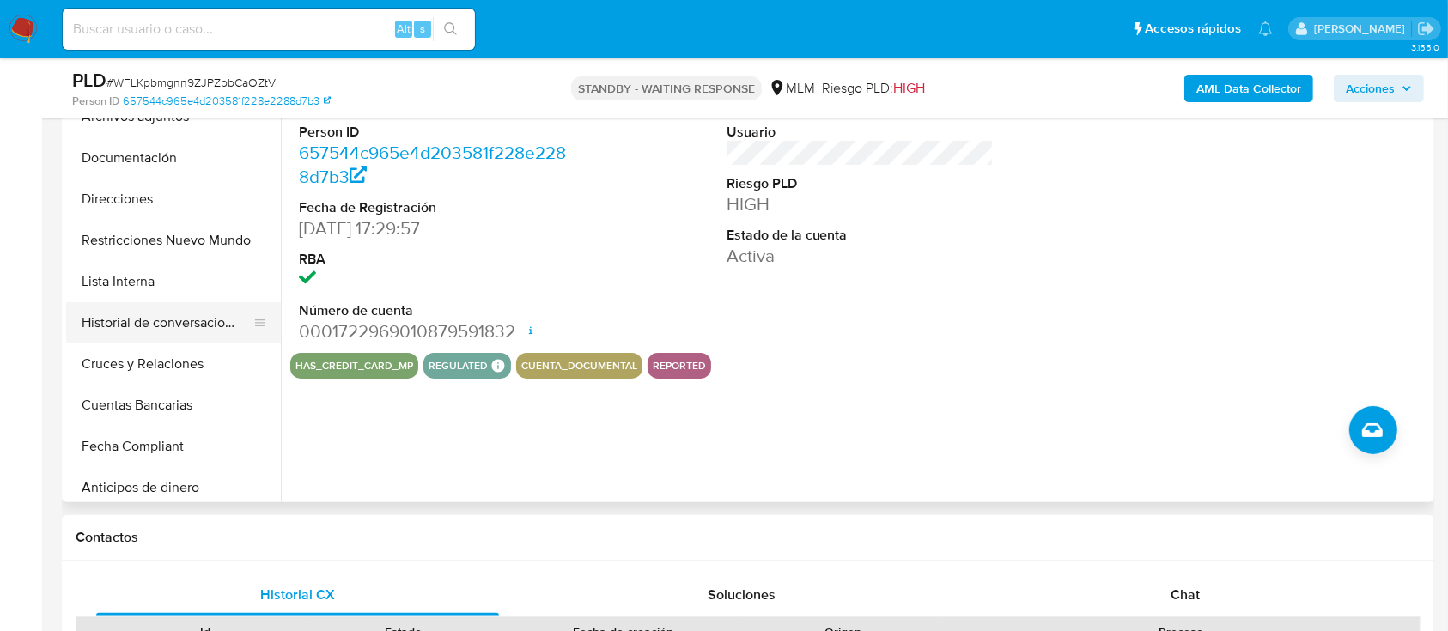
click at [180, 324] on button "Historial de conversaciones" at bounding box center [166, 322] width 201 height 41
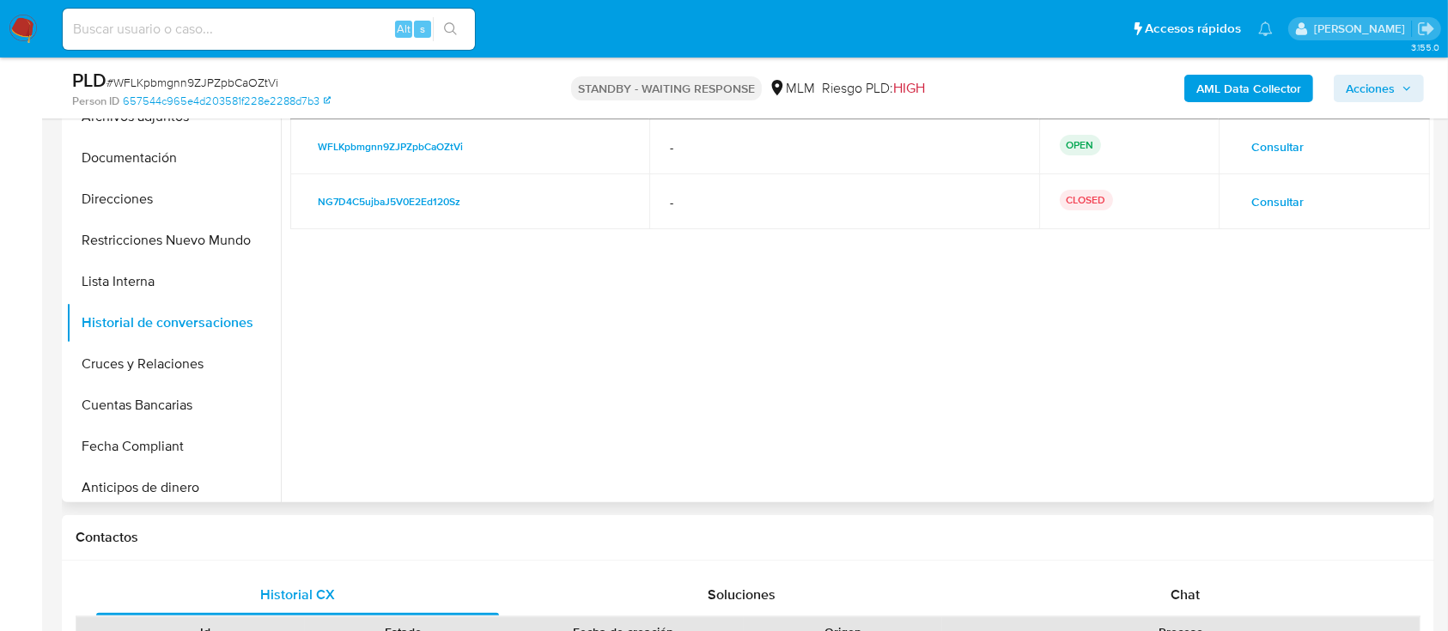
click at [1281, 203] on span "Consultar" at bounding box center [1277, 202] width 52 height 24
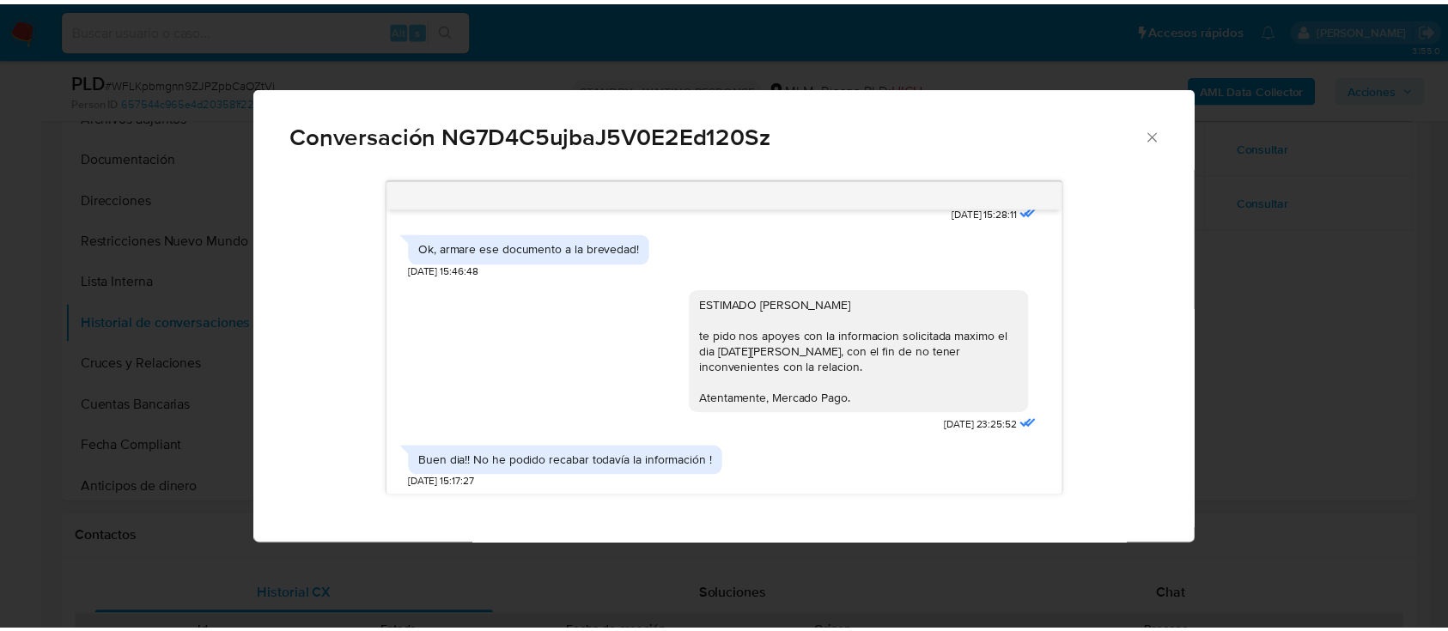
scroll to position [917, 0]
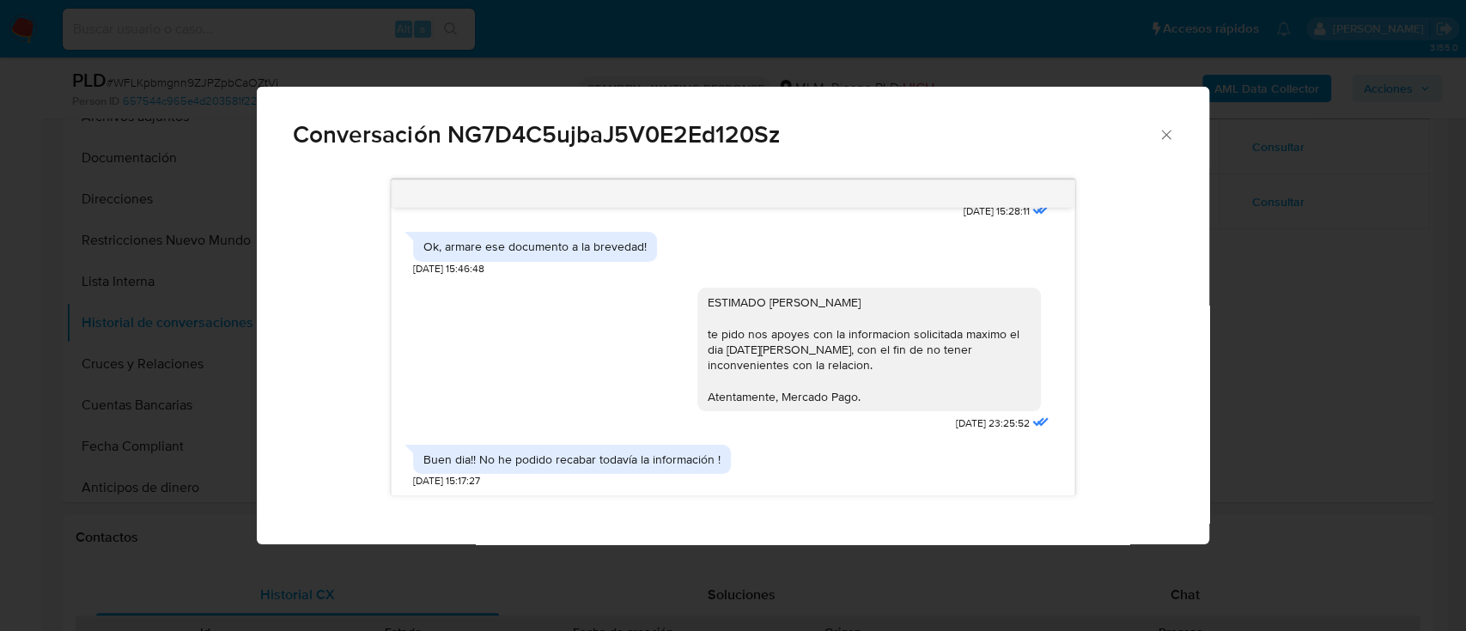
click at [1161, 134] on icon "Cerrar" at bounding box center [1166, 134] width 17 height 17
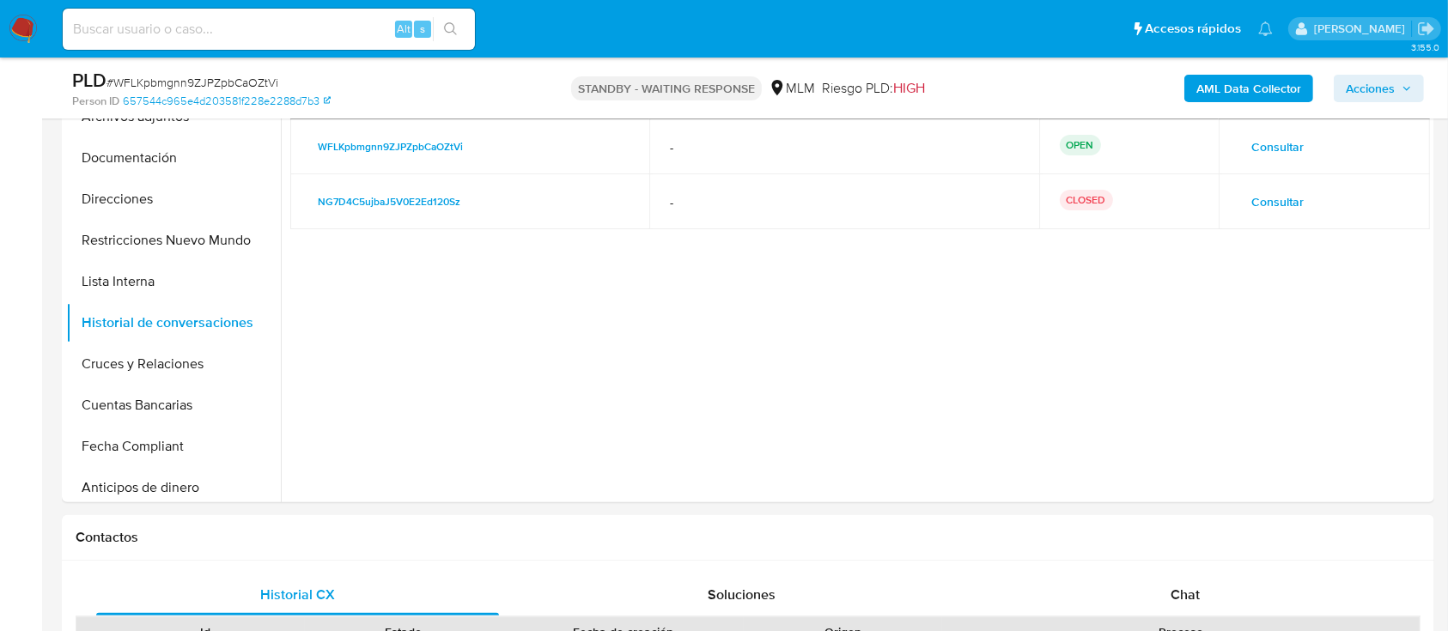
click at [29, 32] on img at bounding box center [23, 29] width 29 height 29
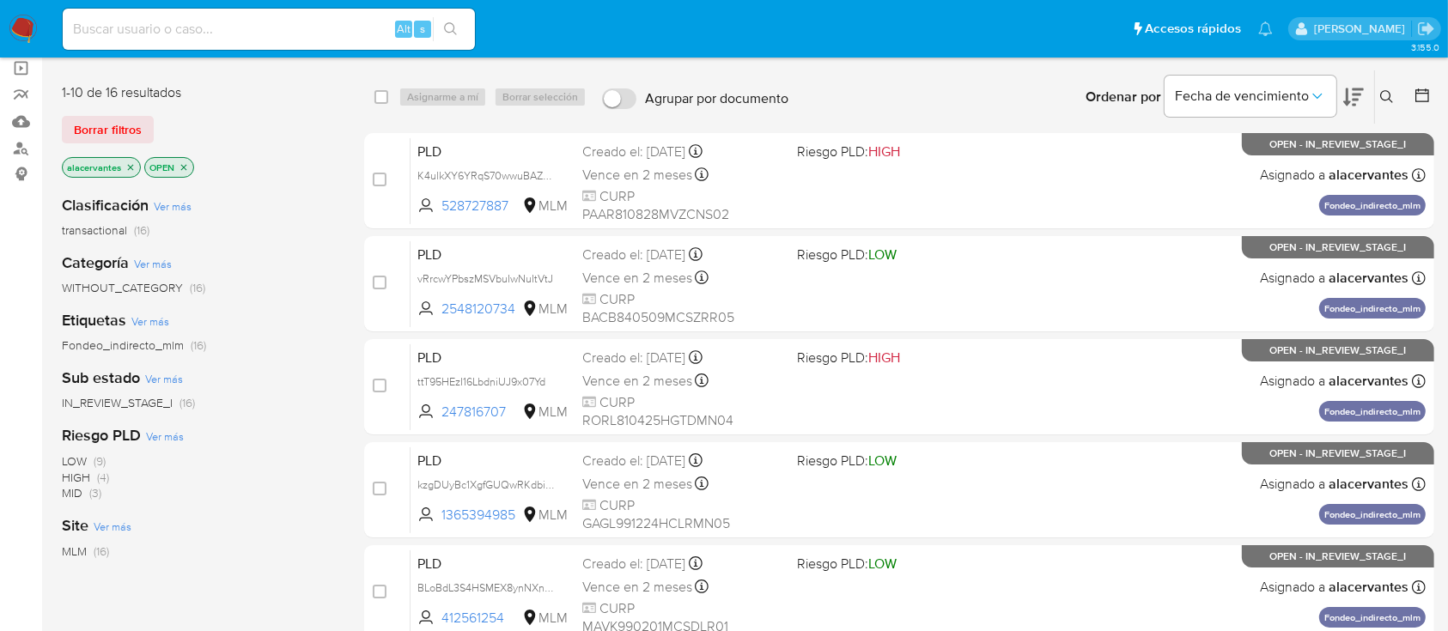
scroll to position [125, 0]
